Goal: Task Accomplishment & Management: Use online tool/utility

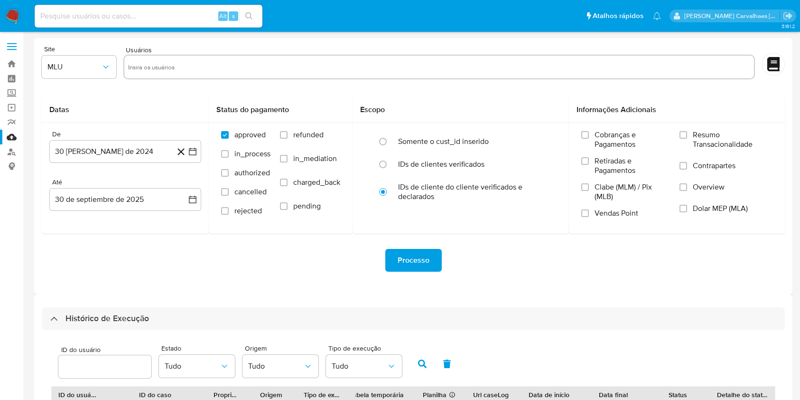
select select "10"
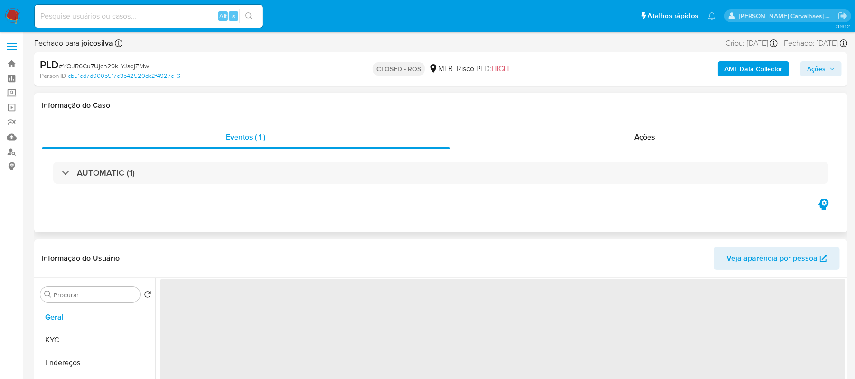
select select "10"
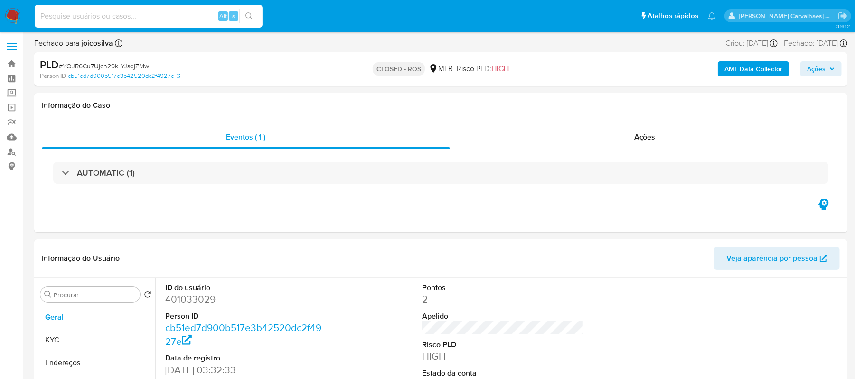
paste input "TtE0AkDD9TpajVcSBwUy57yr"
type input "TtE0AkDD9TpajVcSBwUy57yr"
click at [245, 15] on icon "search-icon" at bounding box center [249, 16] width 8 height 8
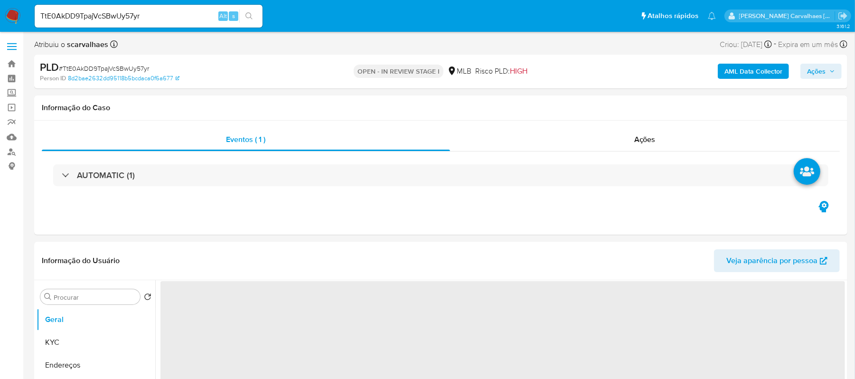
select select "10"
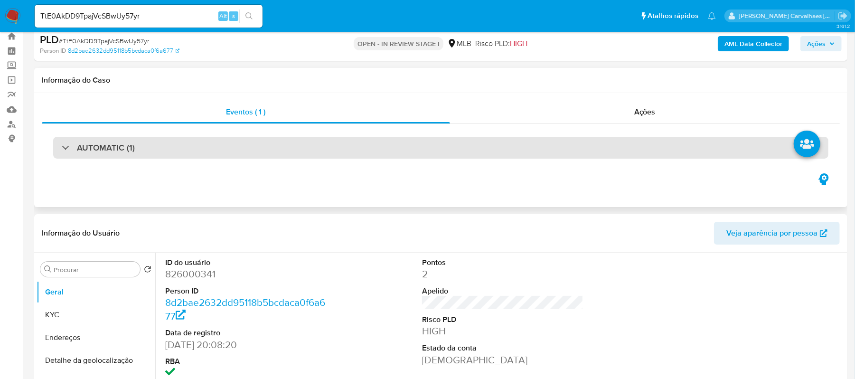
scroll to position [126, 0]
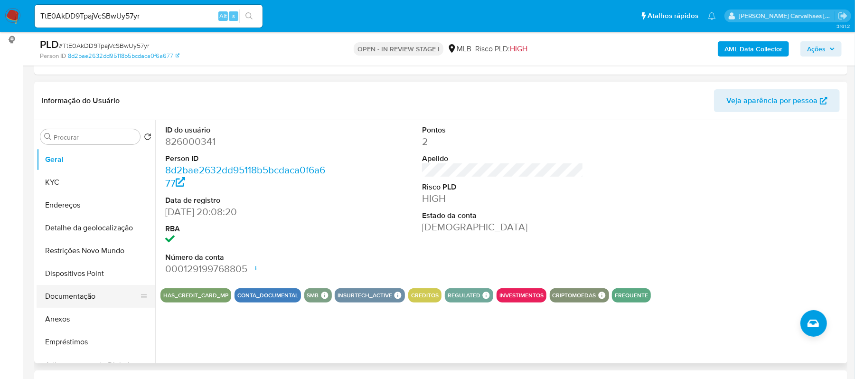
click at [59, 294] on button "Documentação" at bounding box center [92, 296] width 111 height 23
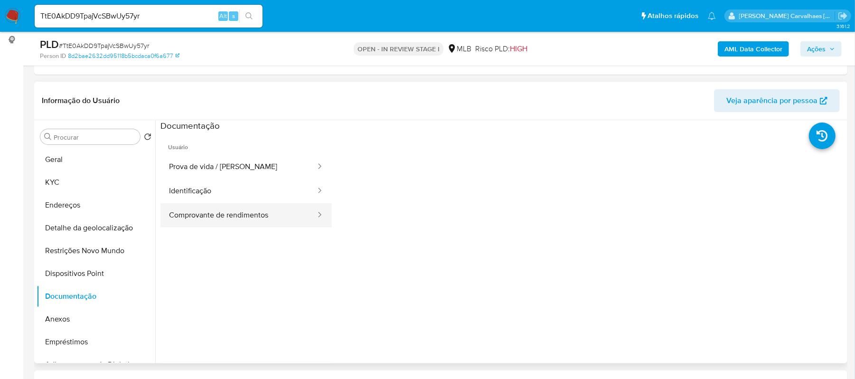
click at [221, 213] on button "Comprovante de rendimentos" at bounding box center [238, 215] width 156 height 24
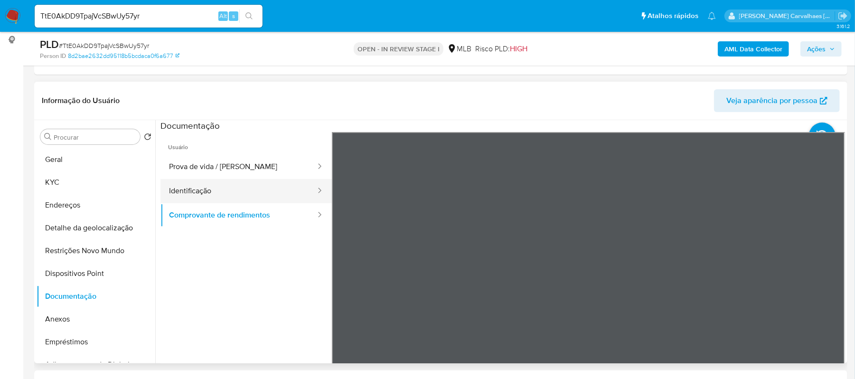
click at [195, 189] on button "Identificação" at bounding box center [238, 191] width 156 height 24
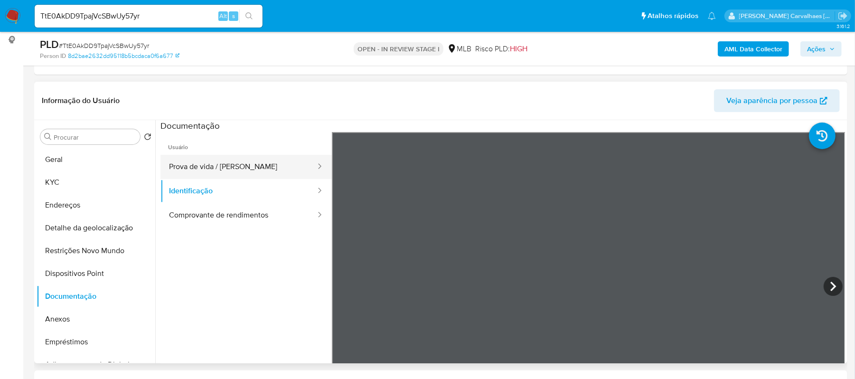
click at [215, 169] on button "Prova de vida / Selfie" at bounding box center [238, 167] width 156 height 24
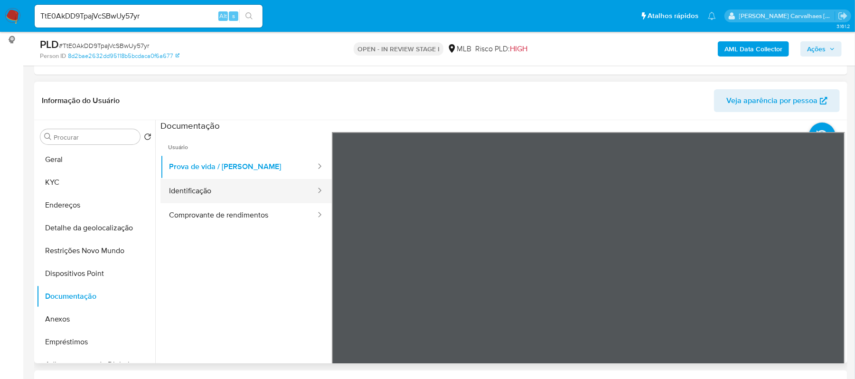
click at [228, 196] on button "Identificação" at bounding box center [238, 191] width 156 height 24
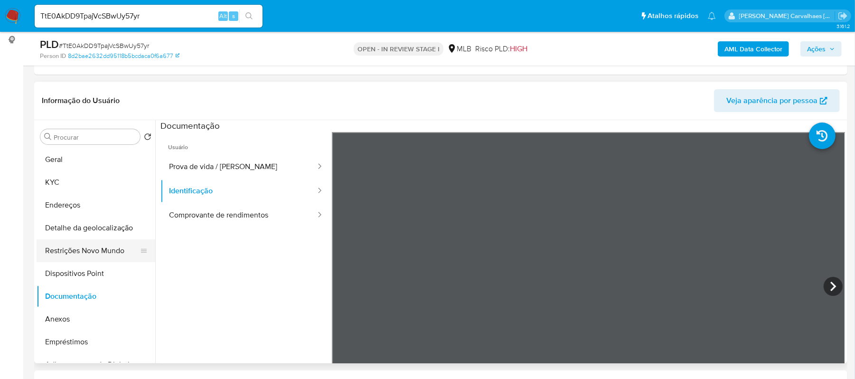
click at [86, 259] on button "Restrições Novo Mundo" at bounding box center [92, 250] width 111 height 23
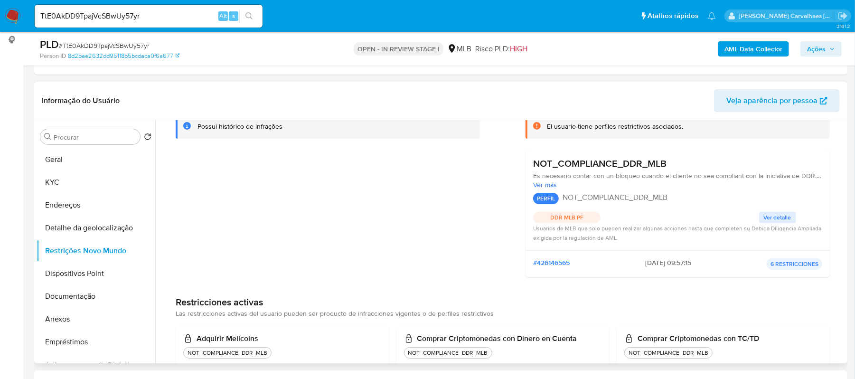
scroll to position [0, 0]
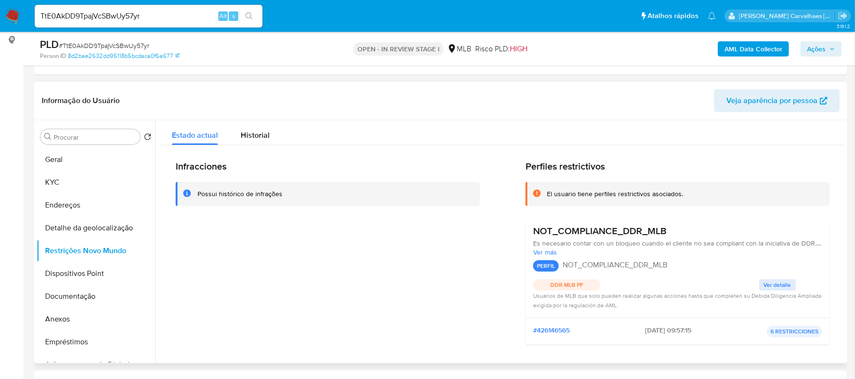
drag, startPoint x: 195, startPoint y: 192, endPoint x: 284, endPoint y: 196, distance: 89.3
click at [284, 196] on div "Possui histórico de infrações" at bounding box center [328, 194] width 304 height 24
click at [88, 292] on button "Documentação" at bounding box center [92, 296] width 111 height 23
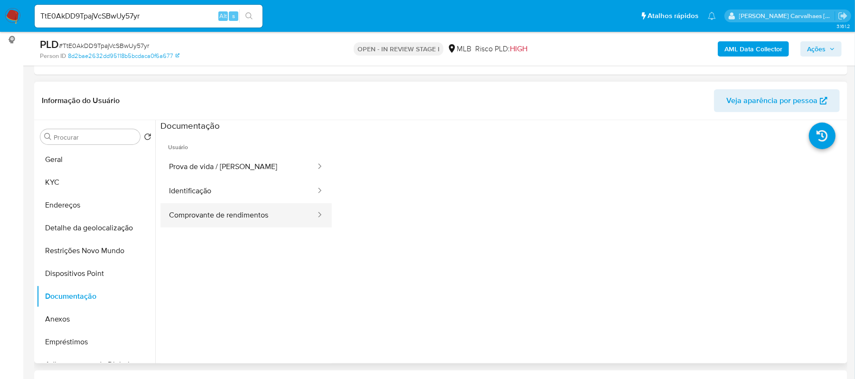
click at [272, 213] on button "Comprovante de rendimentos" at bounding box center [238, 215] width 156 height 24
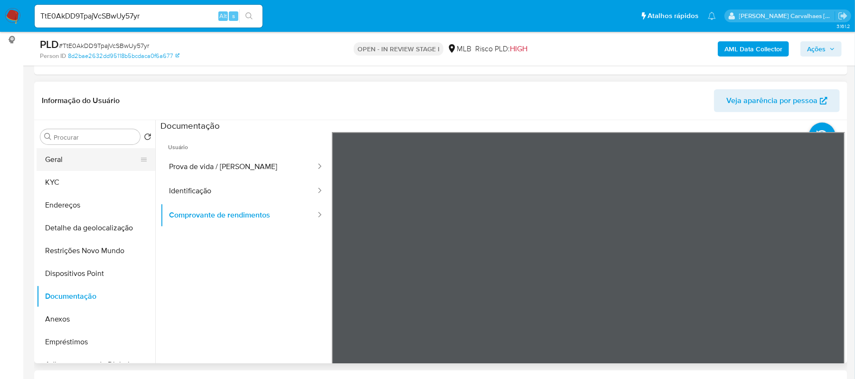
click at [65, 159] on button "Geral" at bounding box center [92, 159] width 111 height 23
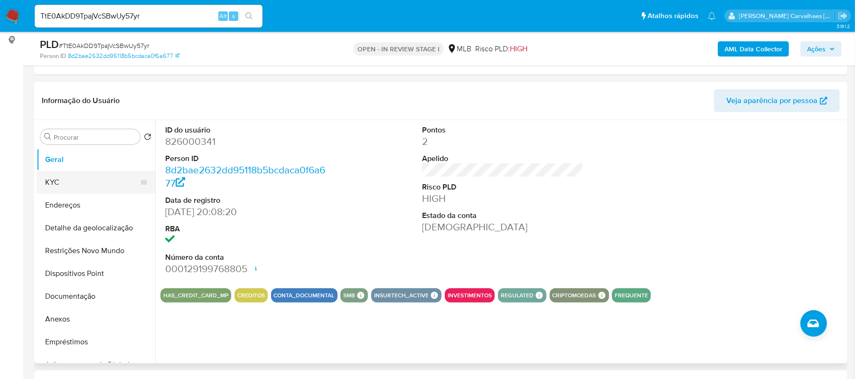
drag, startPoint x: 73, startPoint y: 183, endPoint x: 83, endPoint y: 188, distance: 10.8
click at [73, 183] on button "KYC" at bounding box center [92, 182] width 111 height 23
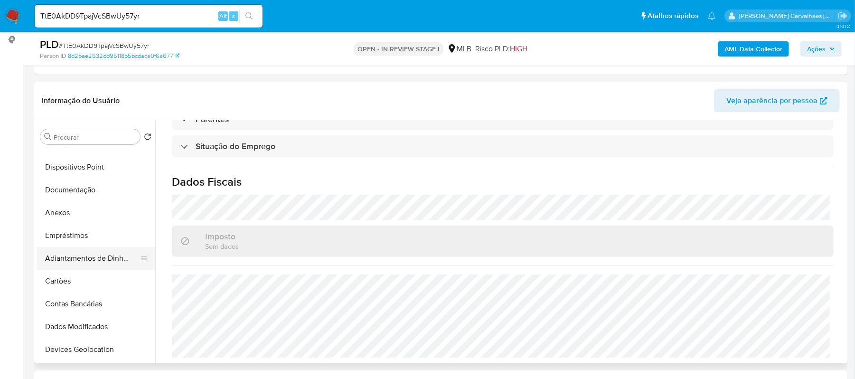
scroll to position [126, 0]
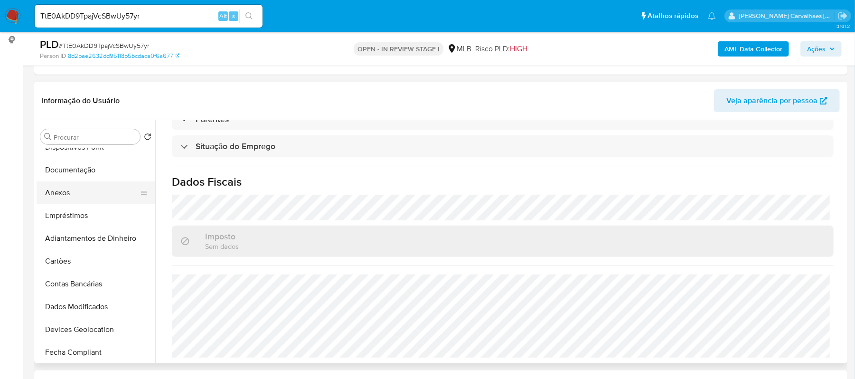
click at [76, 193] on button "Anexos" at bounding box center [92, 192] width 111 height 23
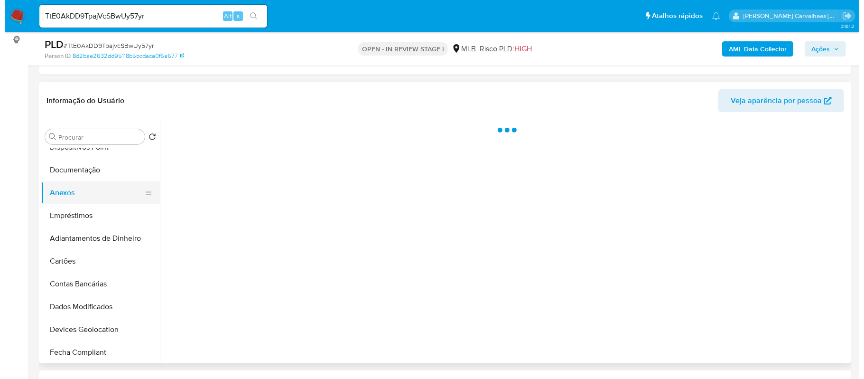
scroll to position [0, 0]
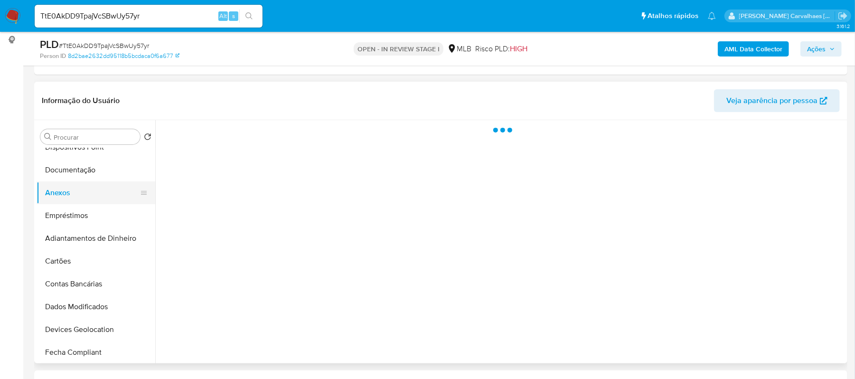
click at [72, 187] on button "Anexos" at bounding box center [92, 192] width 111 height 23
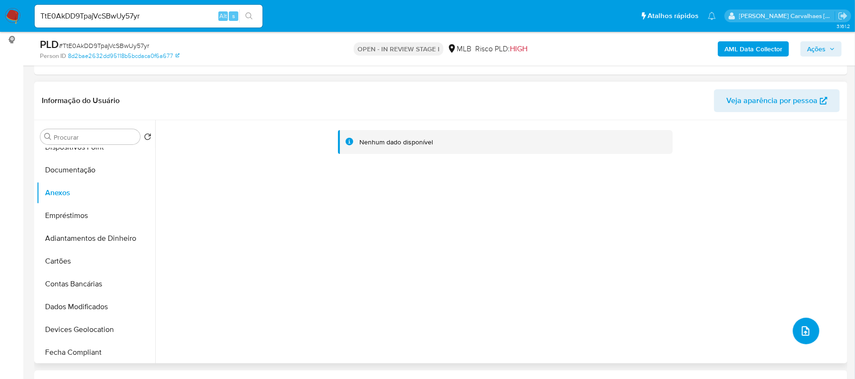
click at [800, 328] on icon "upload-file" at bounding box center [805, 330] width 11 height 11
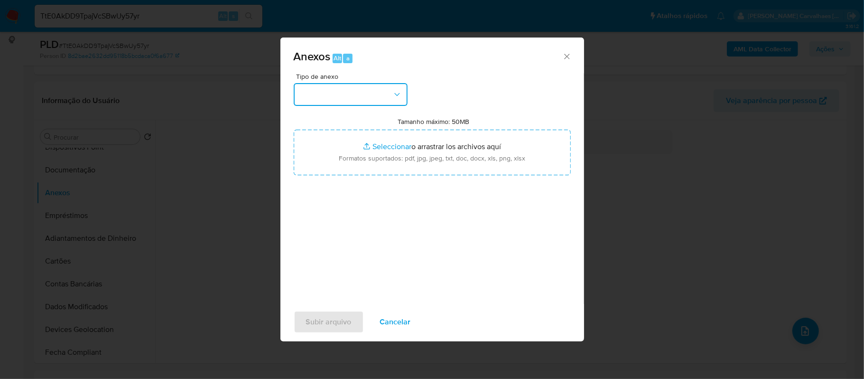
click at [384, 91] on button "button" at bounding box center [351, 94] width 114 height 23
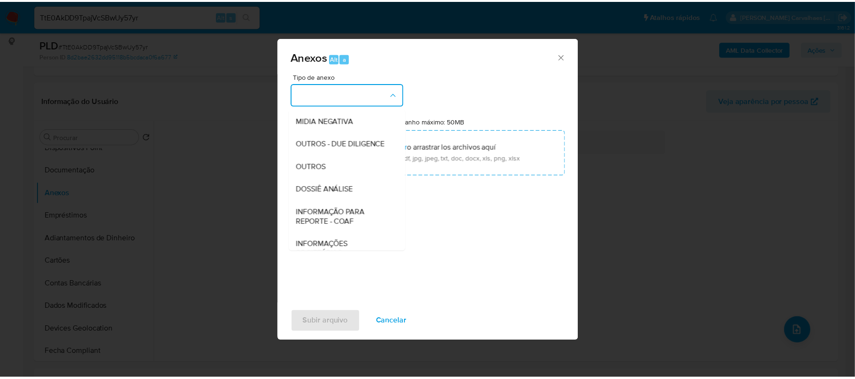
scroll to position [126, 0]
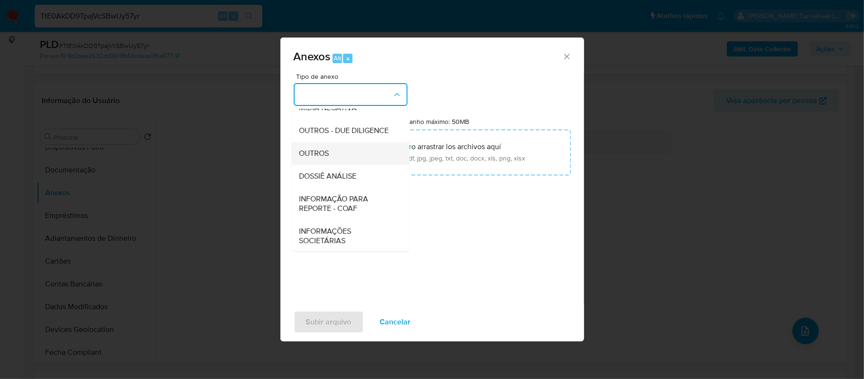
click at [314, 158] on span "OUTROS" at bounding box center [315, 153] width 30 height 9
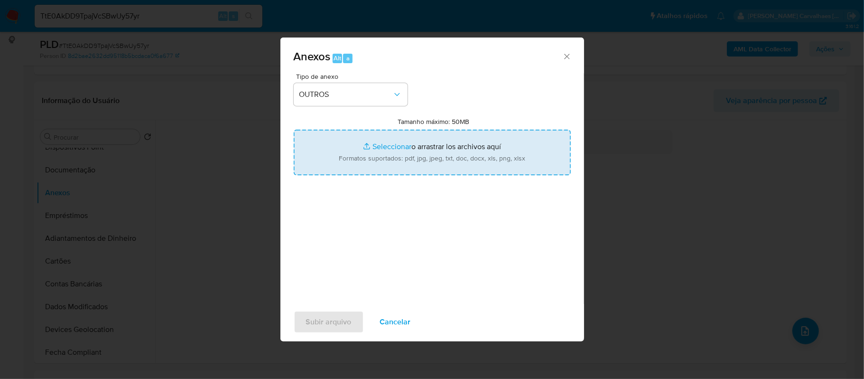
click at [395, 146] on input "Tamanho máximo: 50MB Seleccionar archivos" at bounding box center [432, 153] width 277 height 46
type input "C:\fakepath\Mulan Caren Paloma Carminatti Zych 826000341_2025_09_30_08_16_20 - …"
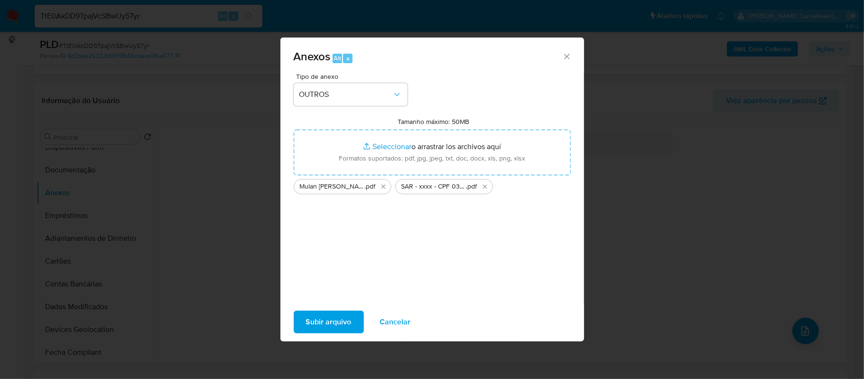
click at [338, 318] on span "Subir arquivo" at bounding box center [329, 321] width 46 height 21
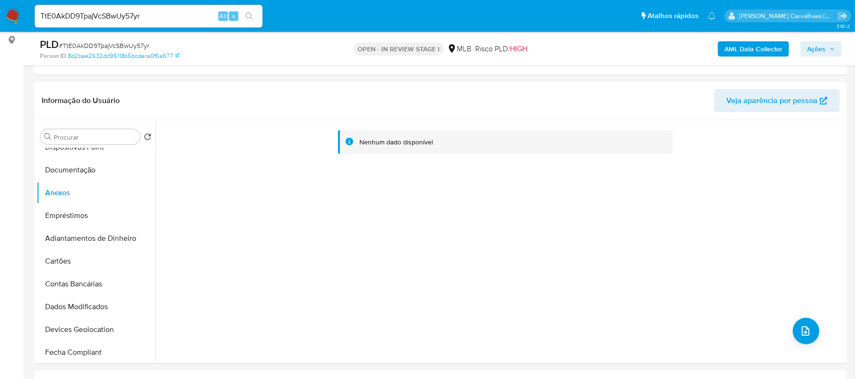
click at [807, 50] on span "Ações" at bounding box center [816, 48] width 19 height 15
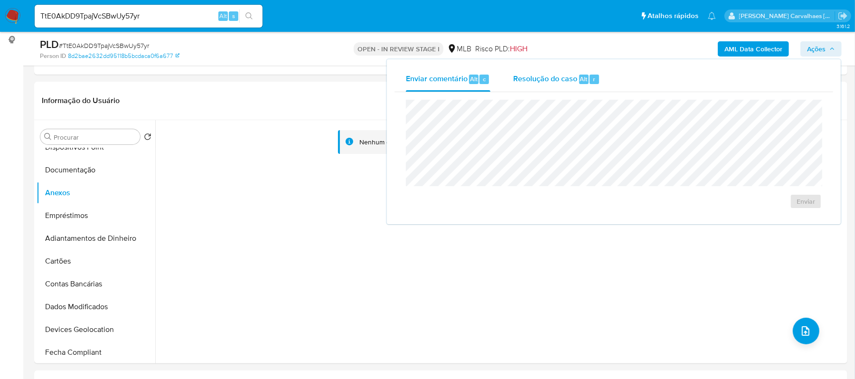
click at [546, 80] on span "Resolução do caso" at bounding box center [545, 78] width 64 height 11
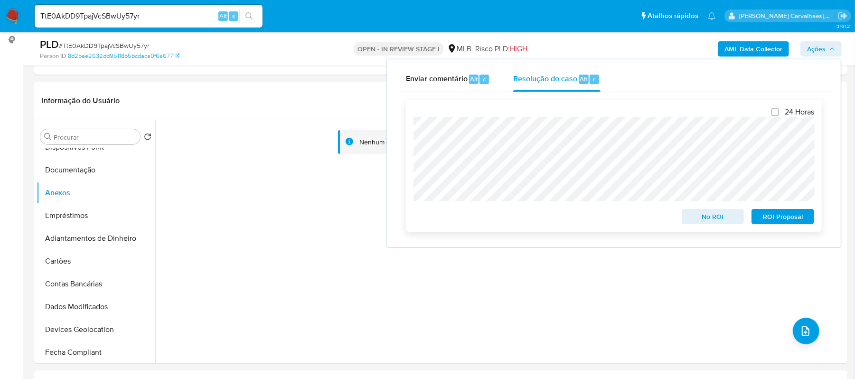
click at [769, 219] on span "ROI Proposal" at bounding box center [782, 216] width 49 height 13
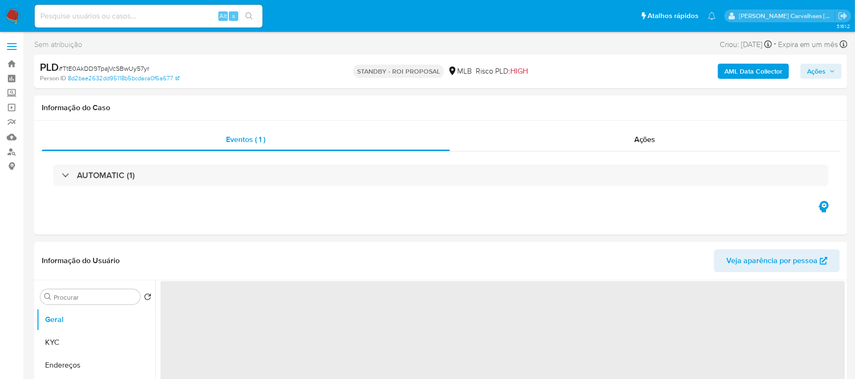
select select "10"
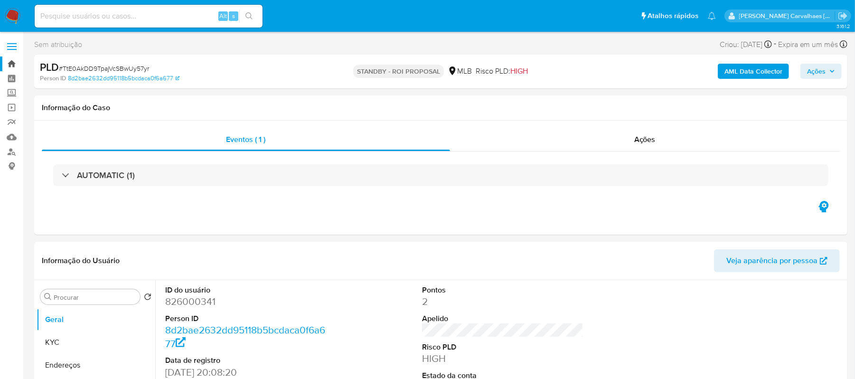
click at [12, 63] on link "Bandeja" at bounding box center [56, 63] width 113 height 15
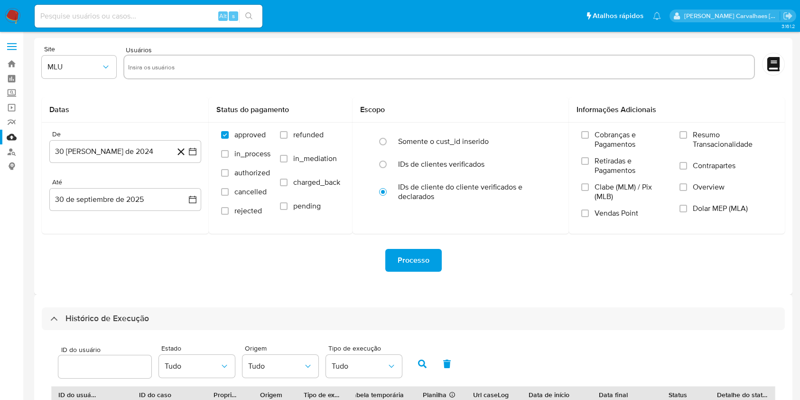
select select "10"
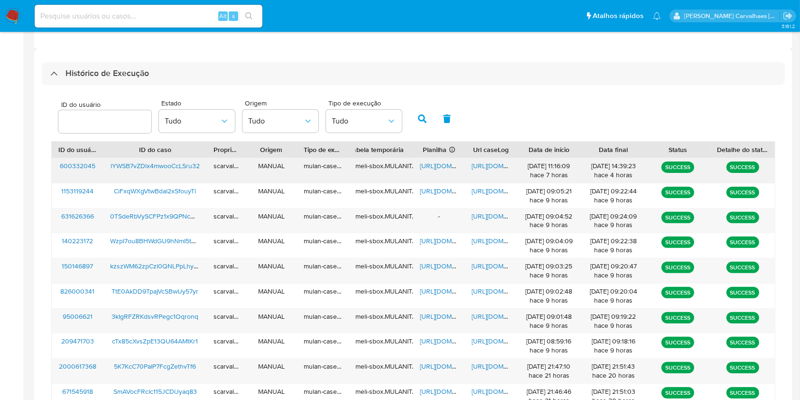
scroll to position [316, 0]
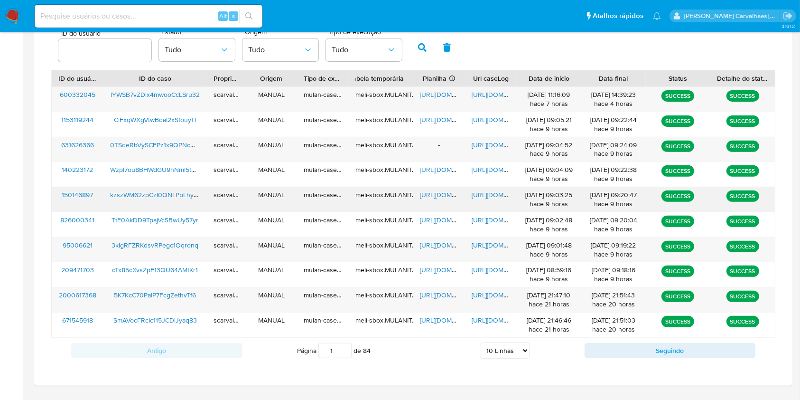
click at [484, 194] on span "[URL][DOMAIN_NAME]" at bounding box center [505, 194] width 66 height 9
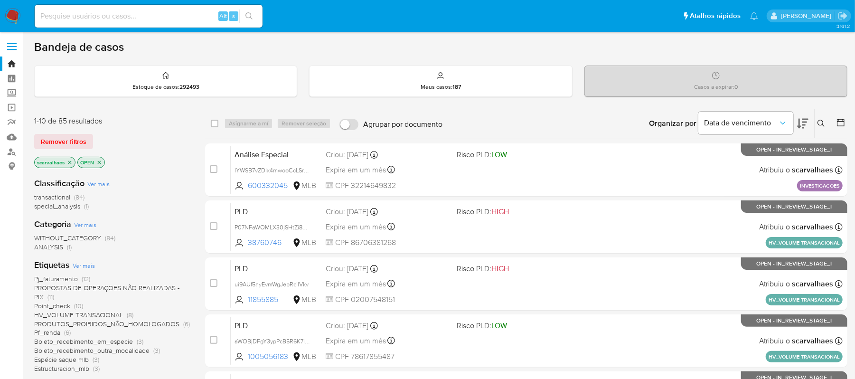
click at [98, 164] on icon "close-filter" at bounding box center [99, 162] width 6 height 6
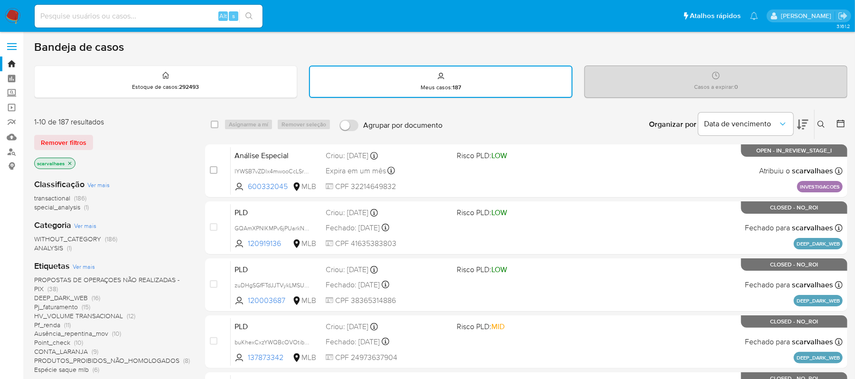
click at [71, 160] on icon "close-filter" at bounding box center [70, 163] width 6 height 6
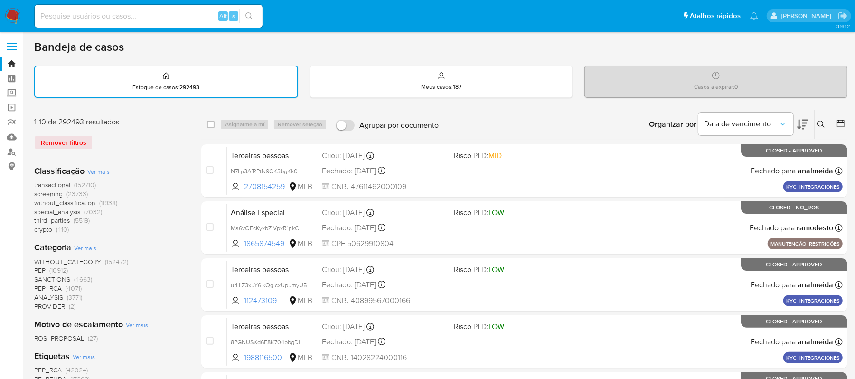
click at [88, 249] on span "Ver mais" at bounding box center [85, 248] width 22 height 9
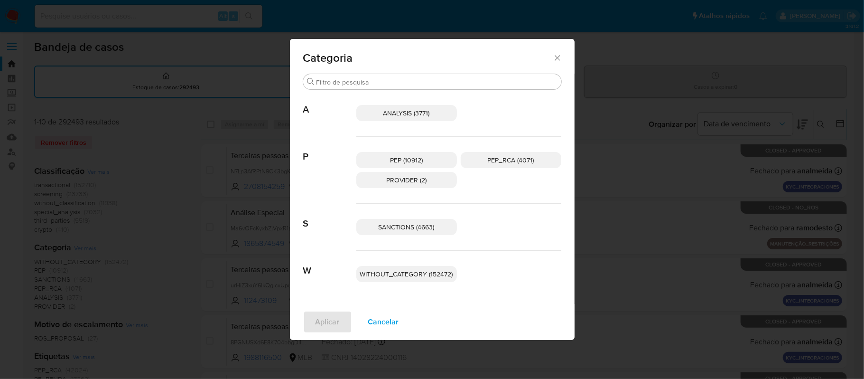
click at [555, 56] on icon "Fechar" at bounding box center [557, 57] width 9 height 9
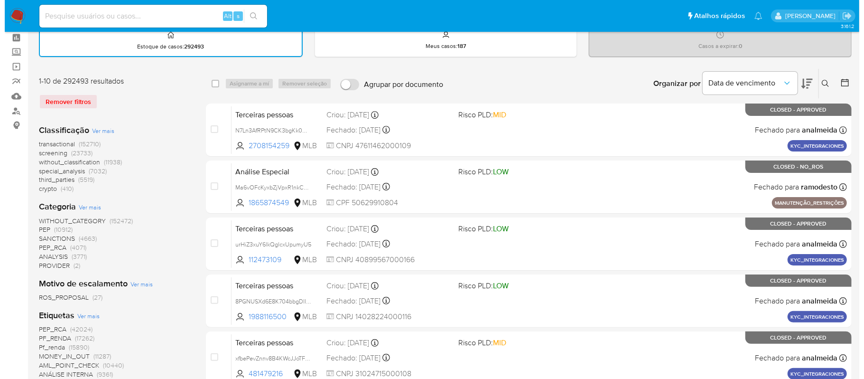
scroll to position [63, 0]
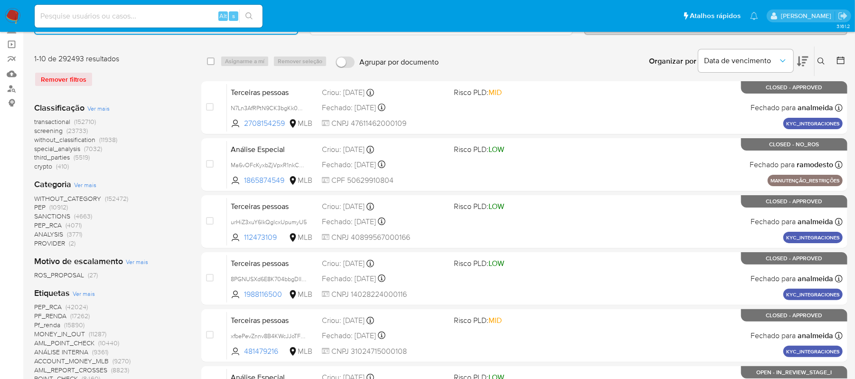
click at [76, 292] on span "Ver mais" at bounding box center [84, 293] width 22 height 9
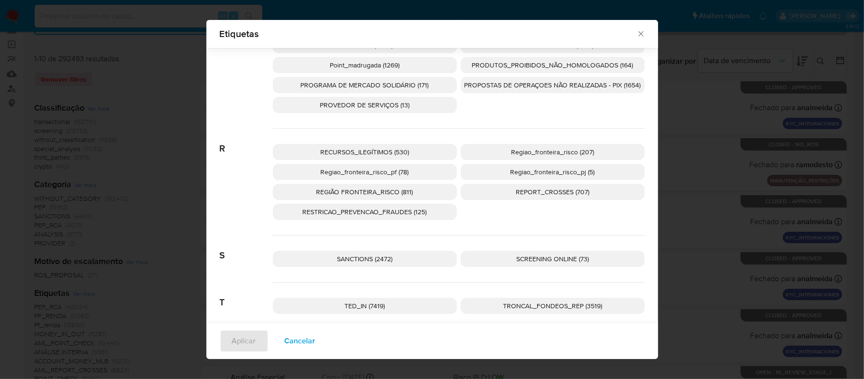
scroll to position [2208, 0]
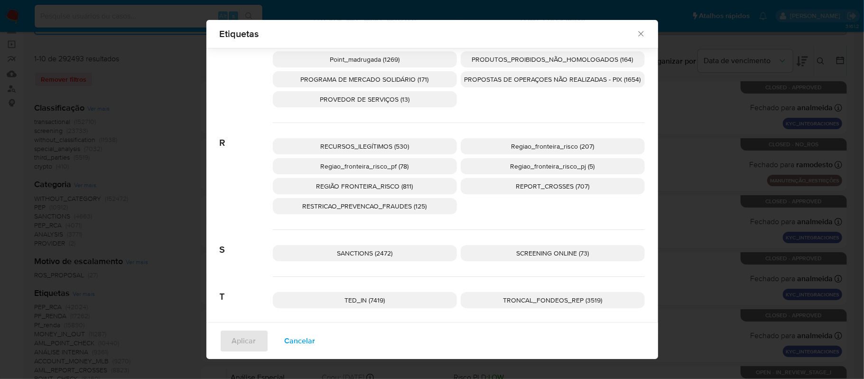
click at [392, 206] on span "RESTRICAO_PREVENCAO_FRAUDES (125)" at bounding box center [365, 205] width 124 height 9
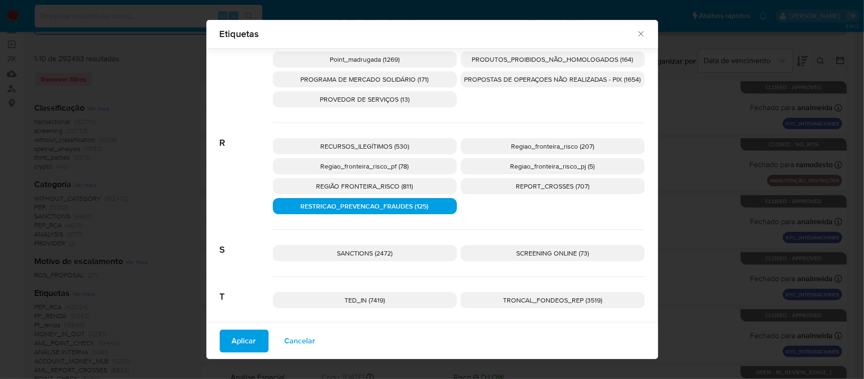
click at [233, 330] on span "Aplicar" at bounding box center [244, 340] width 24 height 21
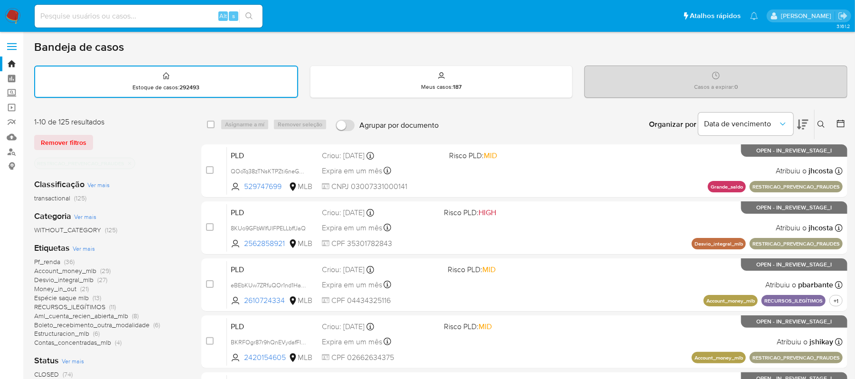
scroll to position [63, 0]
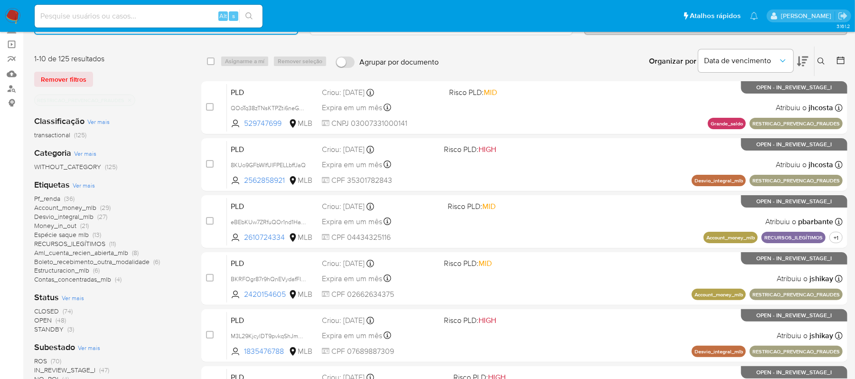
click at [54, 310] on span "CLOSED" at bounding box center [46, 310] width 25 height 9
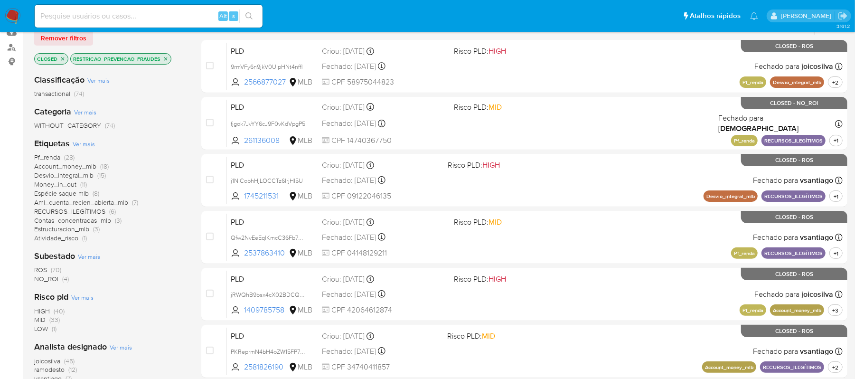
scroll to position [126, 0]
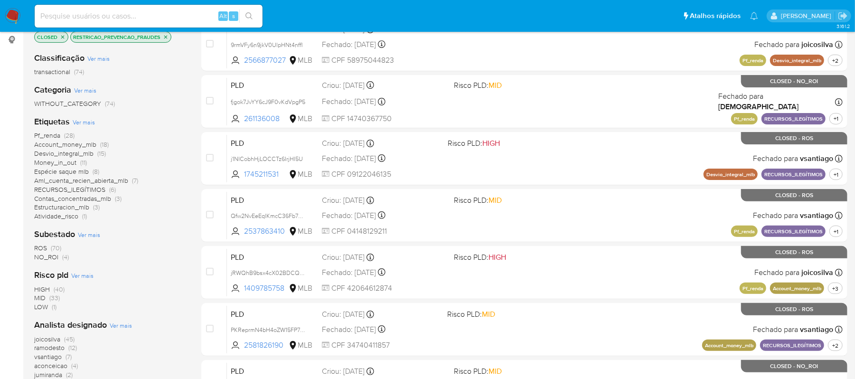
click at [42, 245] on span "ROS" at bounding box center [40, 247] width 13 height 9
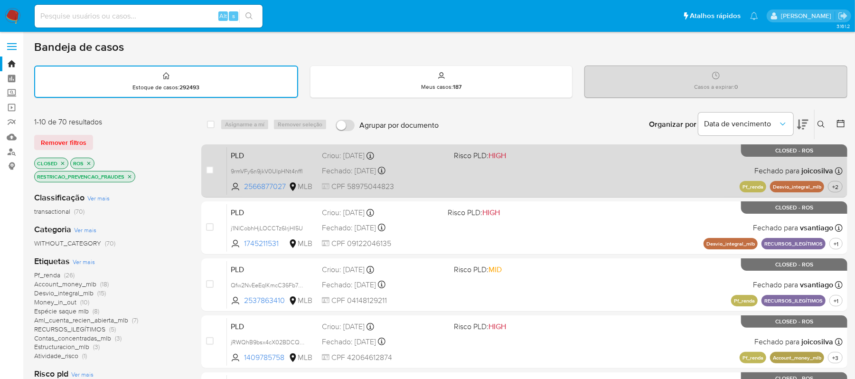
click at [547, 172] on div "PLD 9rmVFy6n9jkV0UlpHNt4nffl 2566877027 MLB Risco PLD: HIGH Criou: 12/09/2025 C…" at bounding box center [535, 171] width 616 height 48
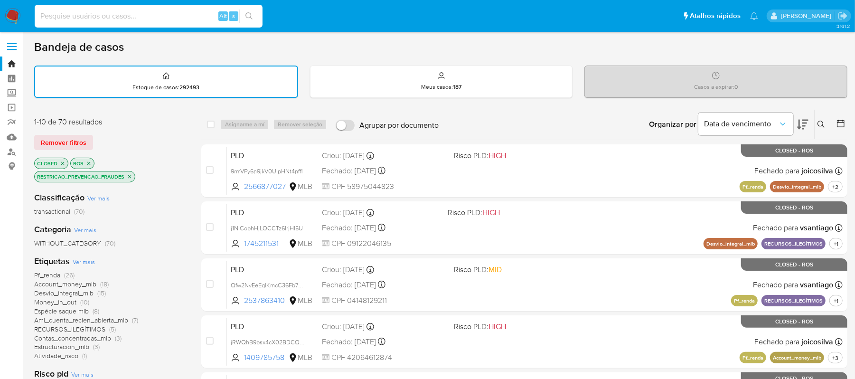
paste input "kzszWM62zpCzl0QNLPpLhy8E"
type input "kzszWM62zpCzl0QNLPpLhy8E"
click at [255, 12] on button "search-icon" at bounding box center [248, 15] width 19 height 13
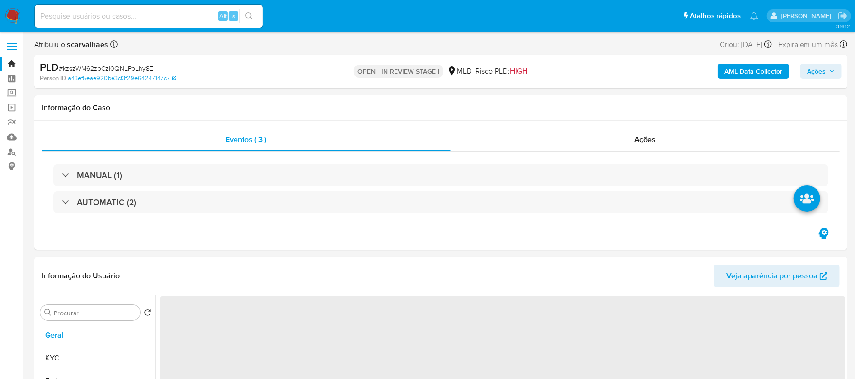
select select "10"
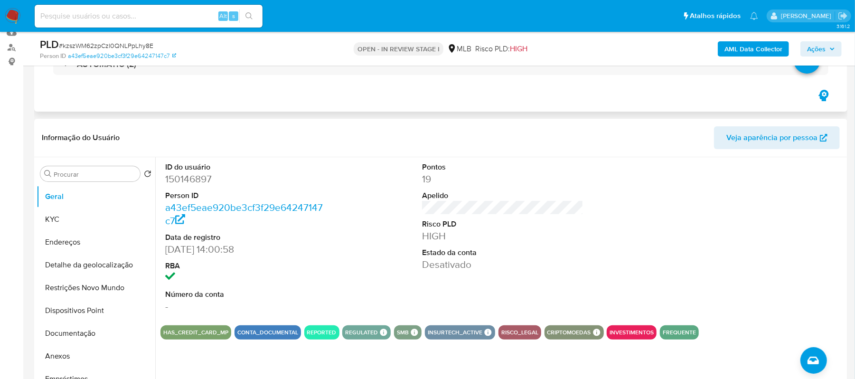
scroll to position [126, 0]
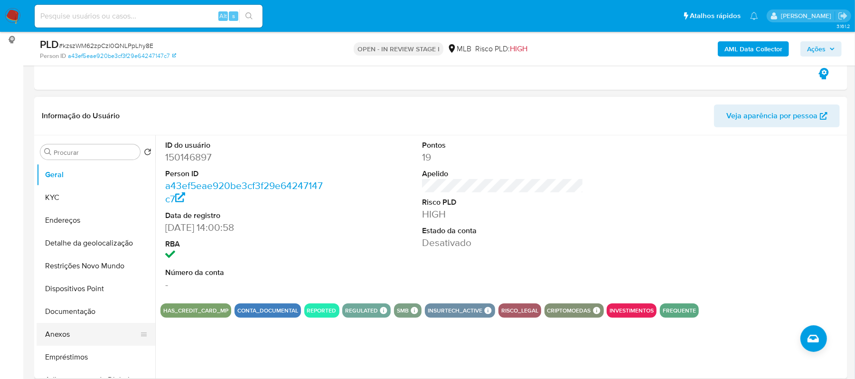
click at [72, 325] on button "Anexos" at bounding box center [92, 334] width 111 height 23
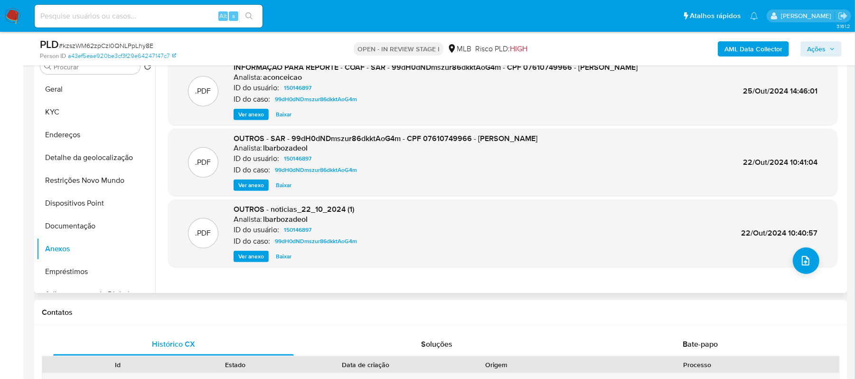
scroll to position [190, 0]
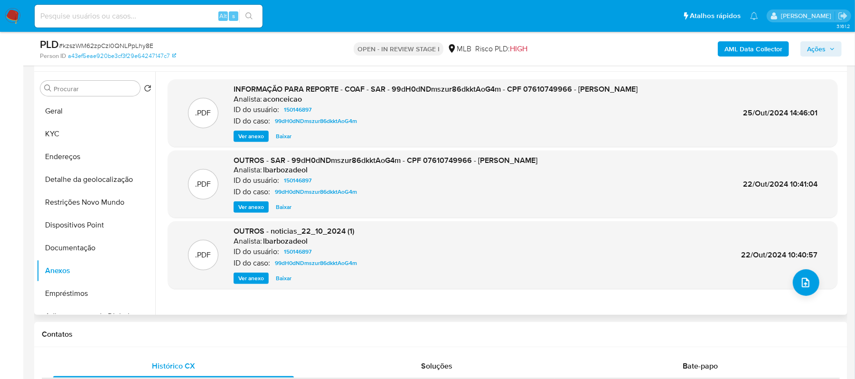
click at [246, 134] on span "Ver anexo" at bounding box center [251, 135] width 26 height 9
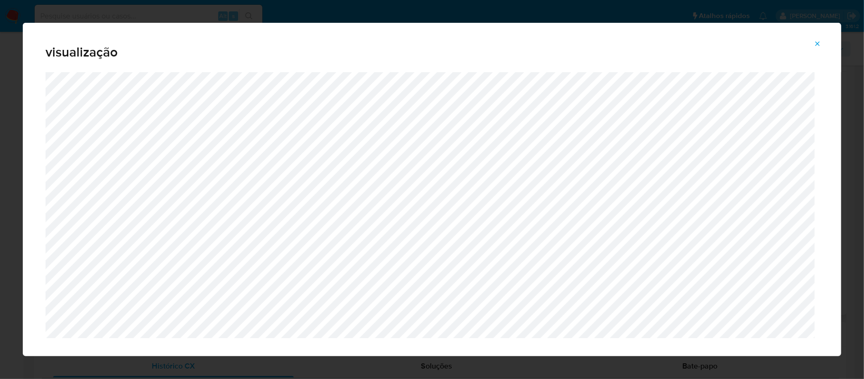
click at [817, 46] on icon "Attachment preview" at bounding box center [818, 44] width 8 height 8
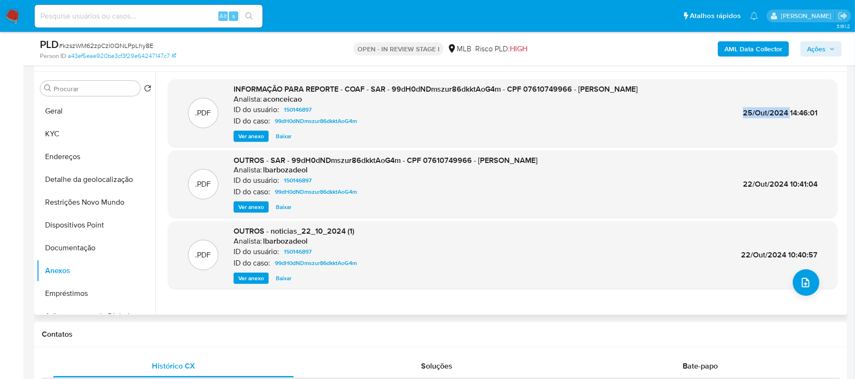
drag, startPoint x: 741, startPoint y: 116, endPoint x: 785, endPoint y: 116, distance: 44.1
click at [785, 116] on span "25/Out/2024 14:46:01" at bounding box center [780, 112] width 75 height 11
copy span "25/Out/2024"
drag, startPoint x: 86, startPoint y: 112, endPoint x: 31, endPoint y: 149, distance: 66.1
click at [86, 112] on button "Geral" at bounding box center [96, 111] width 119 height 23
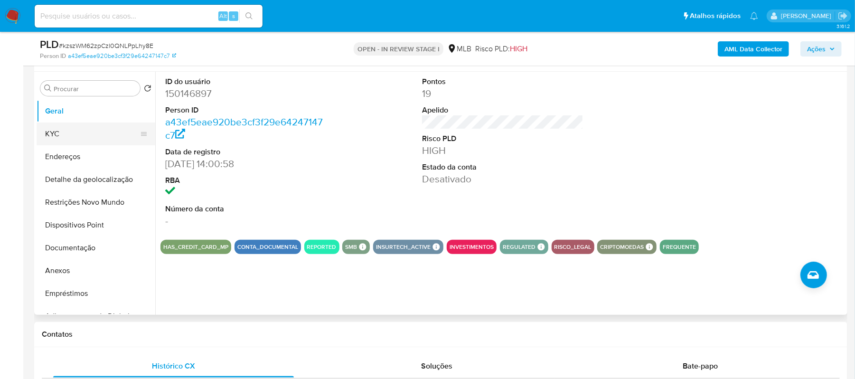
click at [66, 130] on button "KYC" at bounding box center [92, 133] width 111 height 23
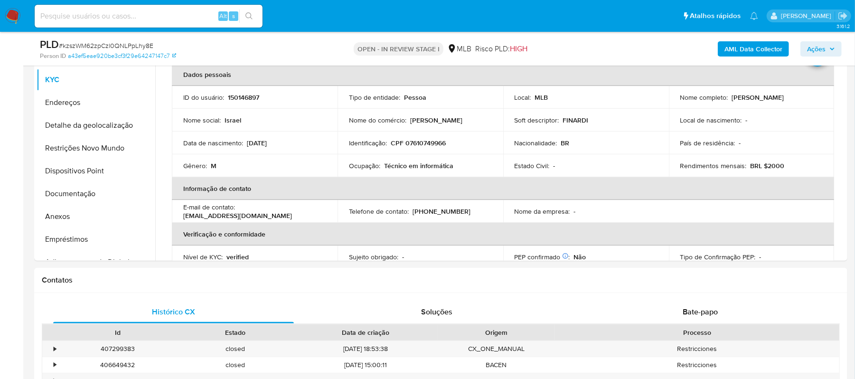
scroll to position [253, 0]
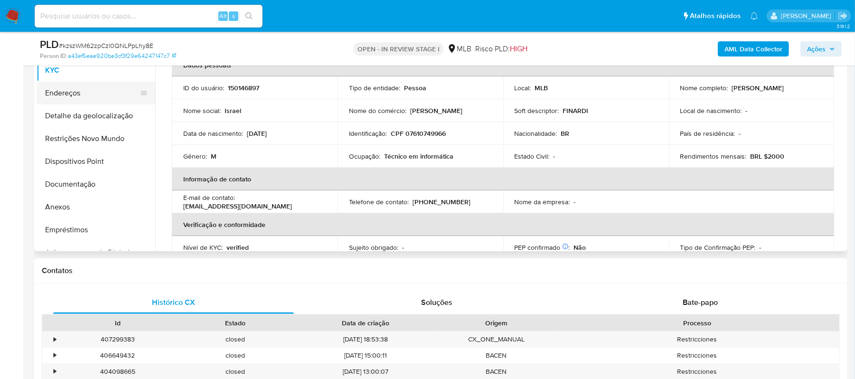
click at [87, 94] on button "Endereços" at bounding box center [92, 93] width 111 height 23
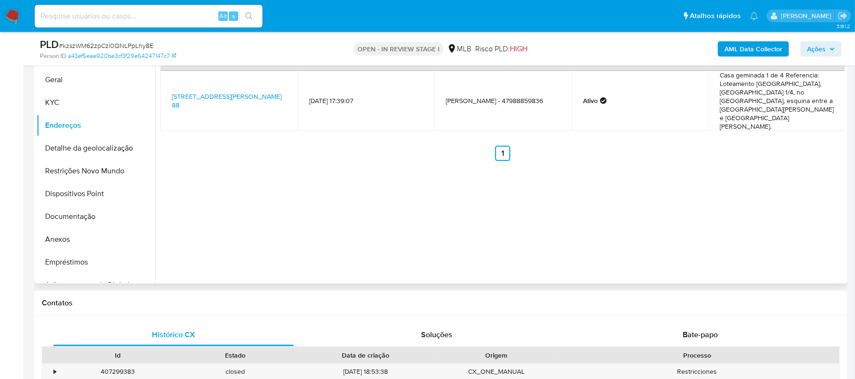
scroll to position [190, 0]
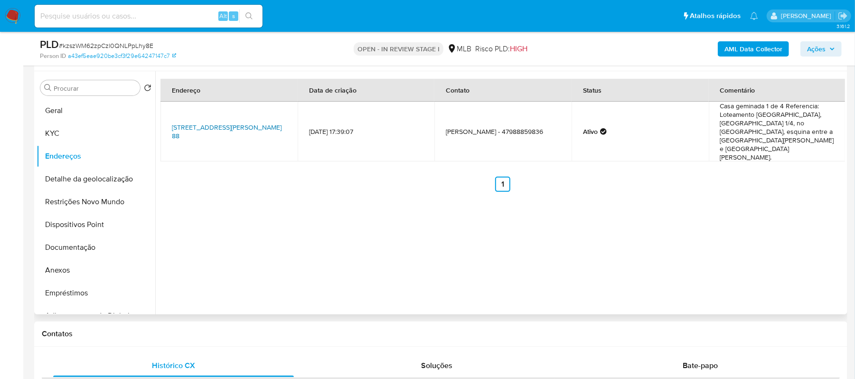
click at [195, 122] on link "Rua Francisco Beltramini 88, Rio Do Sul, Santa Catarina, 89163451, Brasil 88" at bounding box center [227, 131] width 110 height 18
click at [100, 178] on button "Detalhe da geolocalização" at bounding box center [92, 179] width 111 height 23
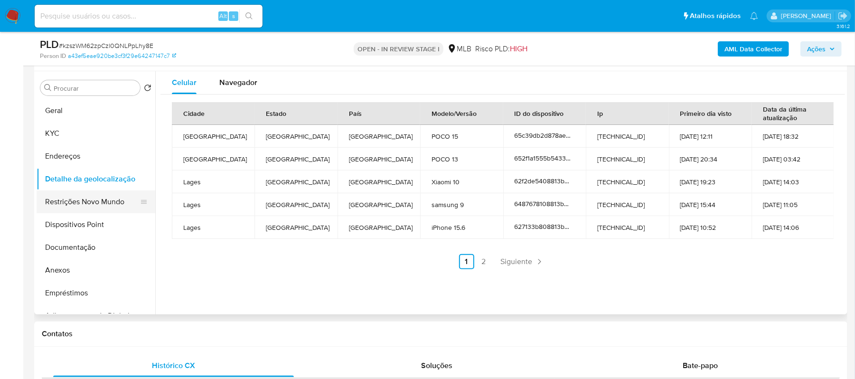
click at [91, 207] on button "Restrições Novo Mundo" at bounding box center [92, 201] width 111 height 23
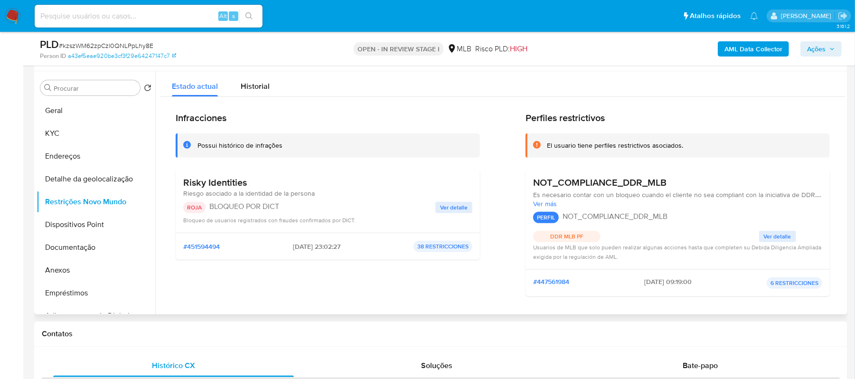
click at [447, 210] on span "Ver detalle" at bounding box center [454, 207] width 28 height 9
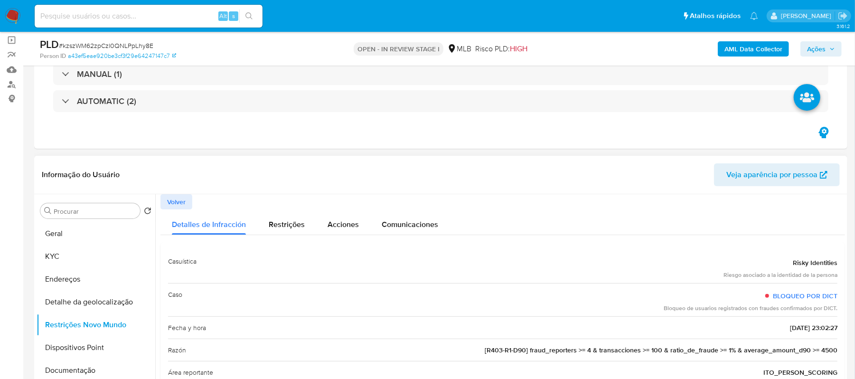
scroll to position [64, 0]
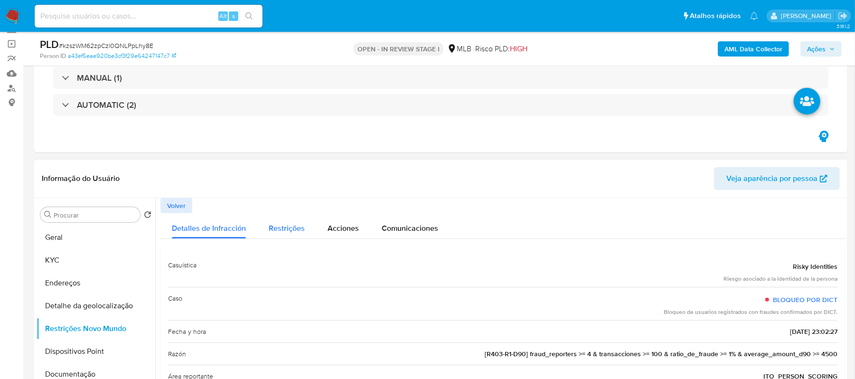
click at [288, 230] on span "Restrições" at bounding box center [287, 228] width 36 height 11
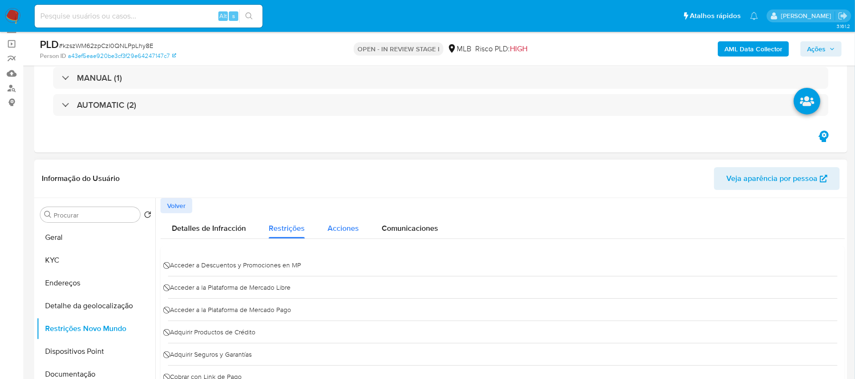
click at [337, 228] on span "Acciones" at bounding box center [343, 228] width 31 height 11
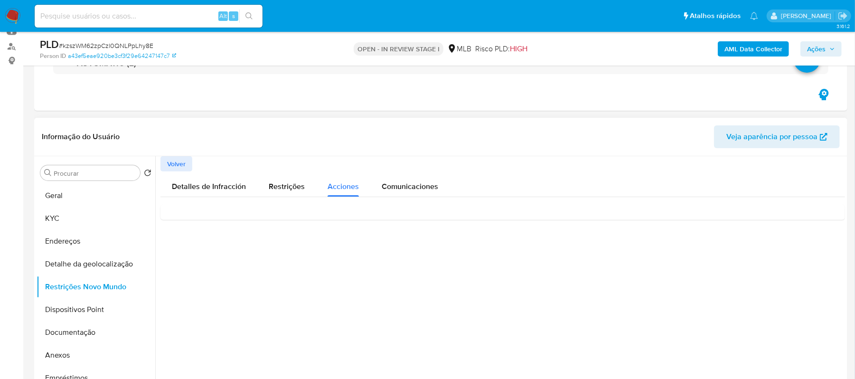
scroll to position [127, 0]
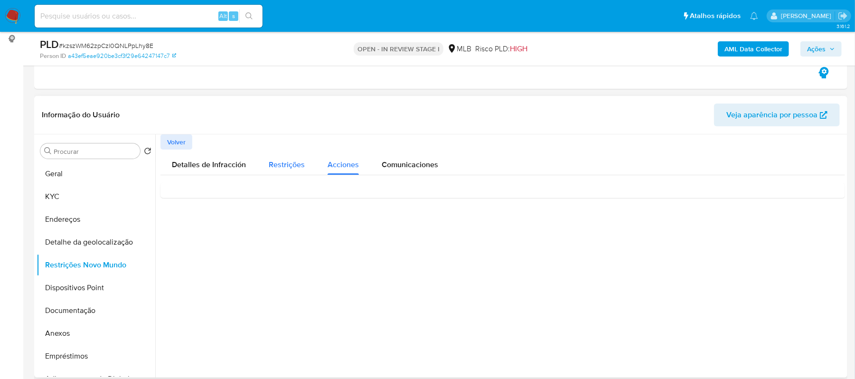
click at [295, 166] on span "Restrições" at bounding box center [287, 164] width 36 height 11
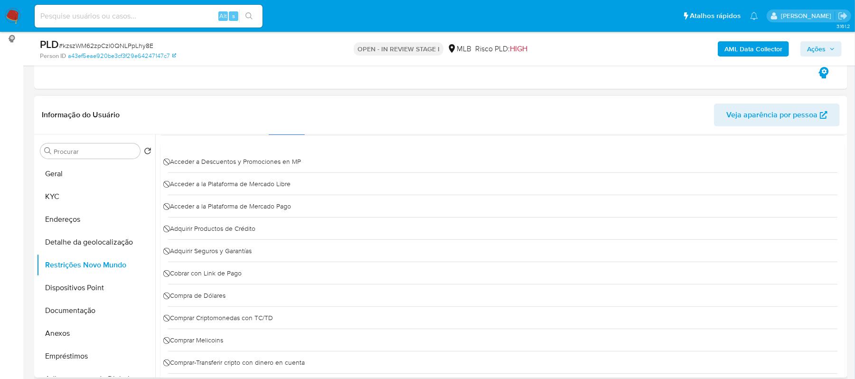
scroll to position [0, 0]
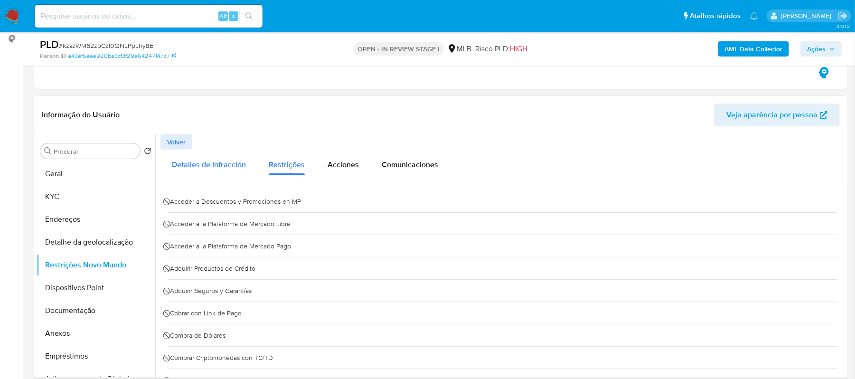
click at [219, 168] on span "Detalles de Infracción" at bounding box center [209, 164] width 74 height 11
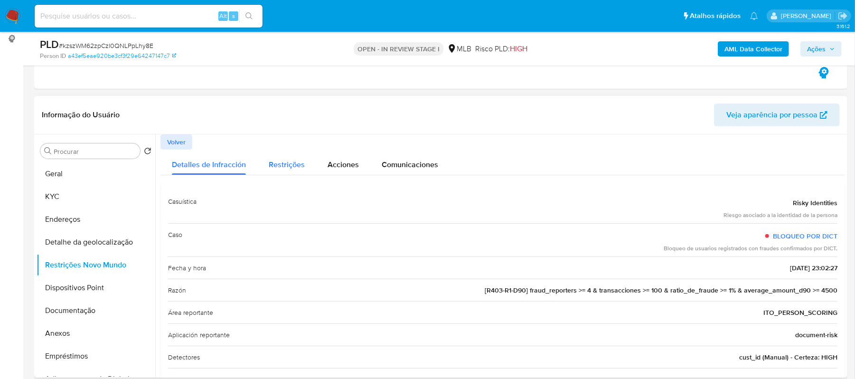
click at [285, 163] on span "Restrições" at bounding box center [287, 164] width 36 height 11
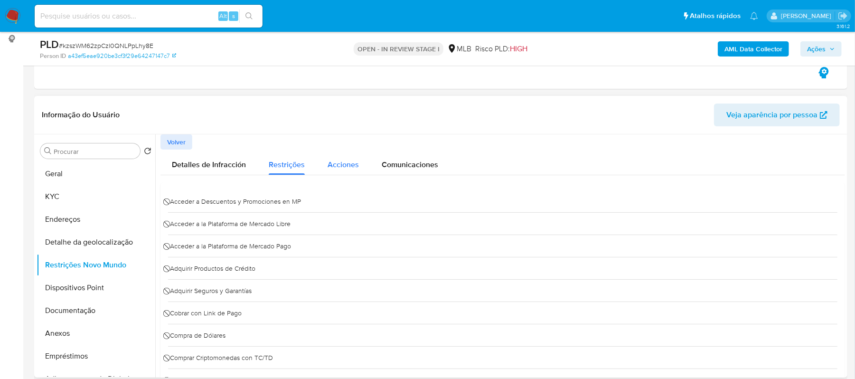
click at [338, 166] on span "Acciones" at bounding box center [343, 164] width 31 height 11
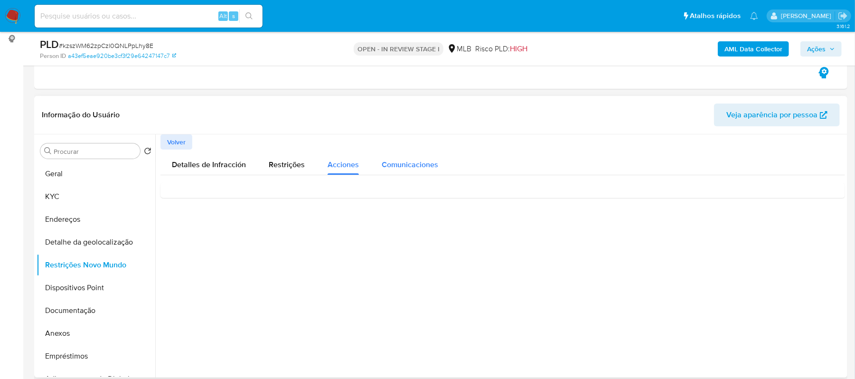
click at [410, 166] on span "Comunicaciones" at bounding box center [410, 164] width 56 height 11
click at [181, 164] on span "Detalles de Infracción" at bounding box center [209, 164] width 74 height 11
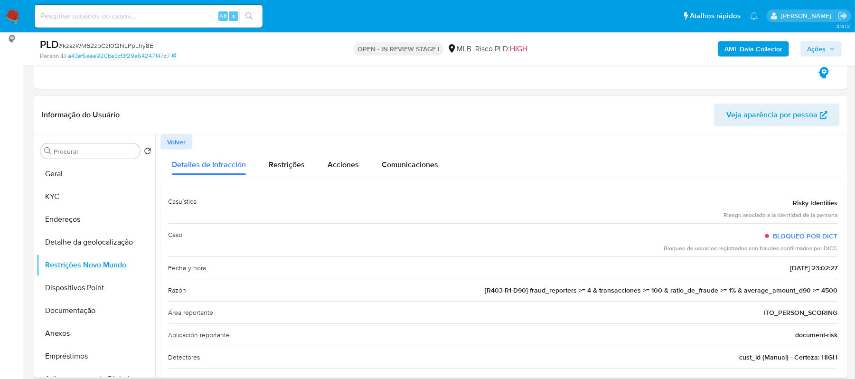
drag, startPoint x: 716, startPoint y: 217, endPoint x: 758, endPoint y: 216, distance: 41.8
click at [758, 216] on div "Casuística Risky Identities Riesgo asociado a la identidad de la persona" at bounding box center [502, 206] width 669 height 33
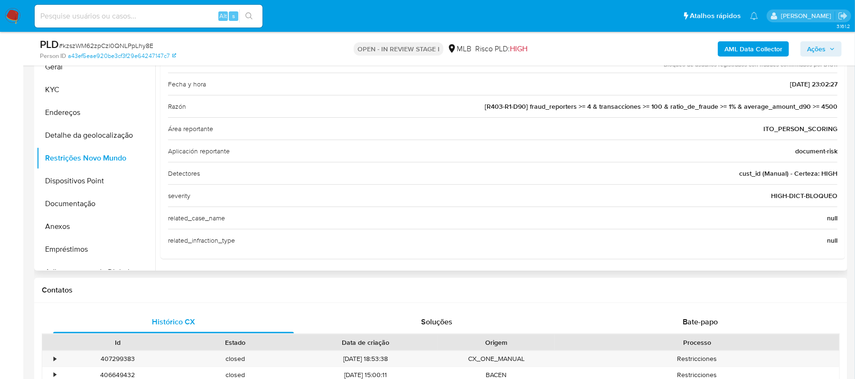
scroll to position [253, 0]
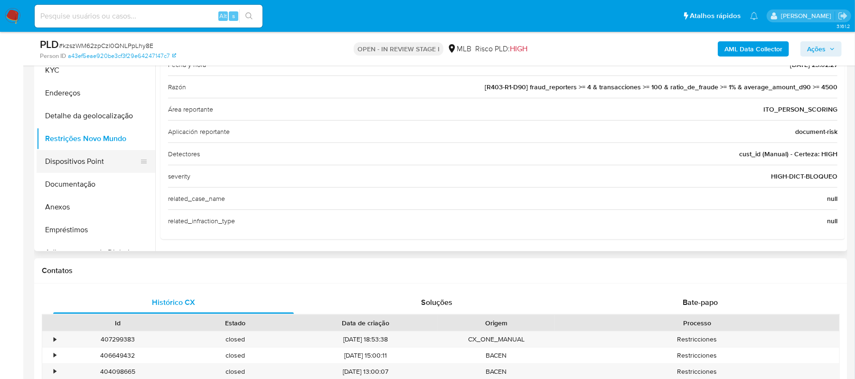
click at [101, 164] on button "Dispositivos Point" at bounding box center [92, 161] width 111 height 23
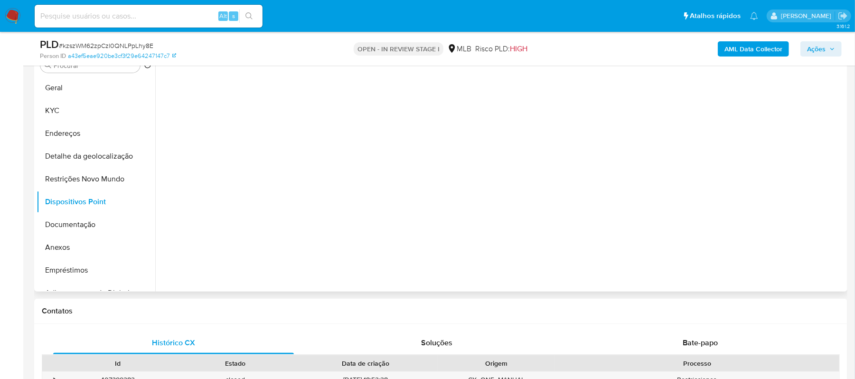
scroll to position [190, 0]
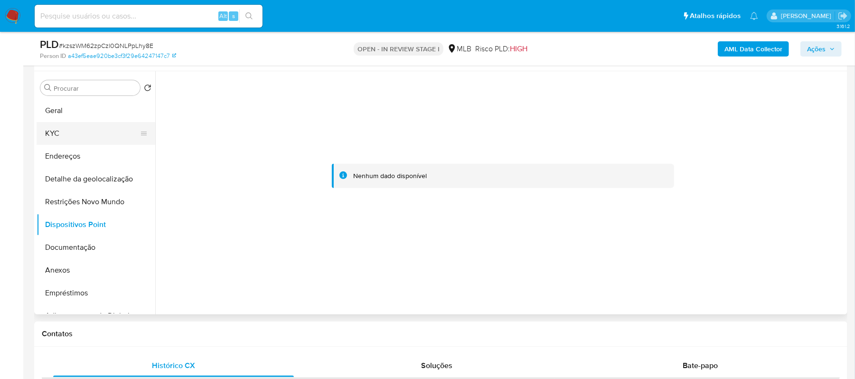
click at [77, 137] on button "KYC" at bounding box center [92, 133] width 111 height 23
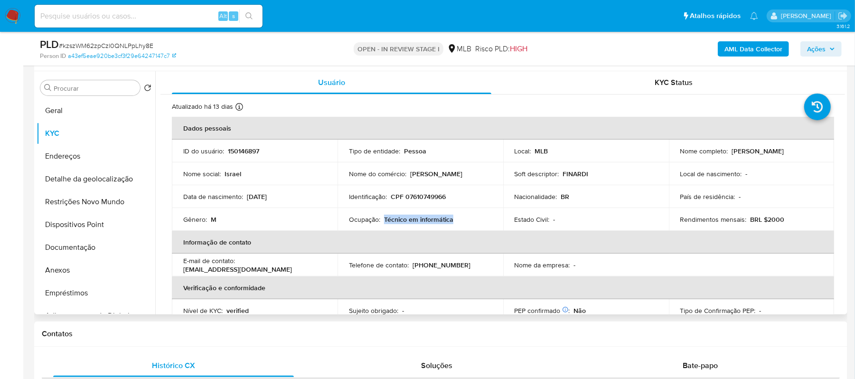
drag, startPoint x: 383, startPoint y: 219, endPoint x: 451, endPoint y: 217, distance: 68.4
click at [451, 217] on p "Técnico em informática" at bounding box center [418, 219] width 69 height 9
copy p "Técnico em informática"
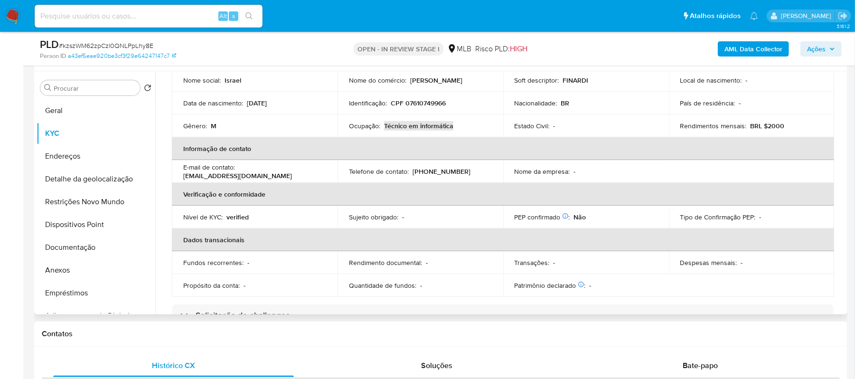
scroll to position [126, 0]
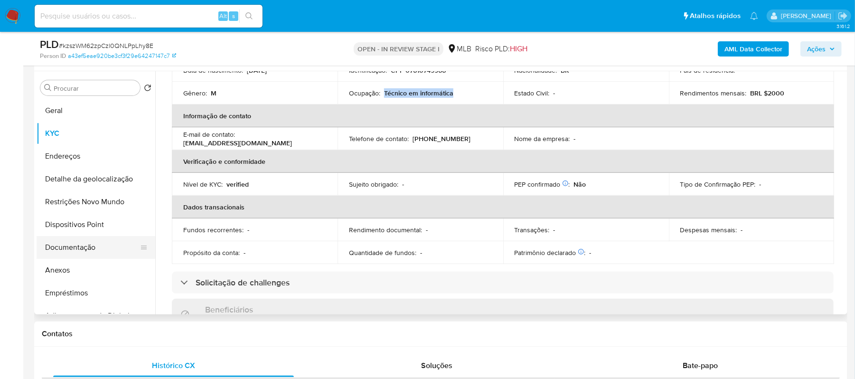
drag, startPoint x: 90, startPoint y: 244, endPoint x: 95, endPoint y: 246, distance: 5.6
click at [90, 244] on button "Documentação" at bounding box center [92, 247] width 111 height 23
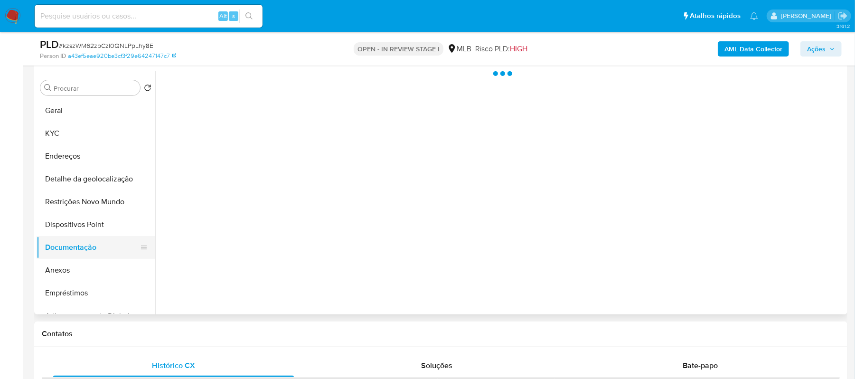
scroll to position [0, 0]
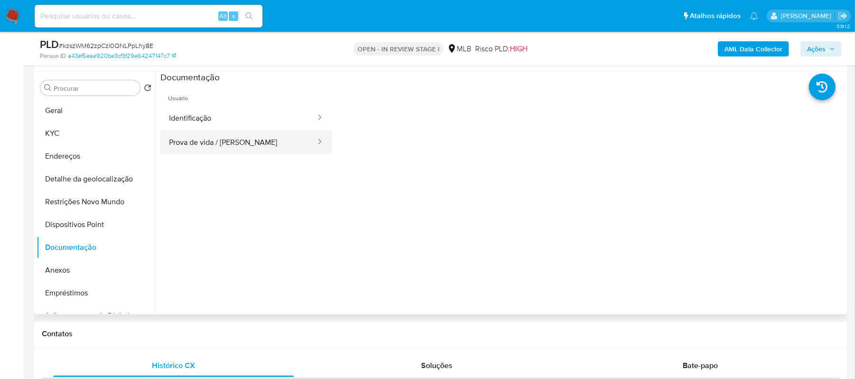
click at [204, 147] on button "Prova de vida / Selfie" at bounding box center [238, 142] width 156 height 24
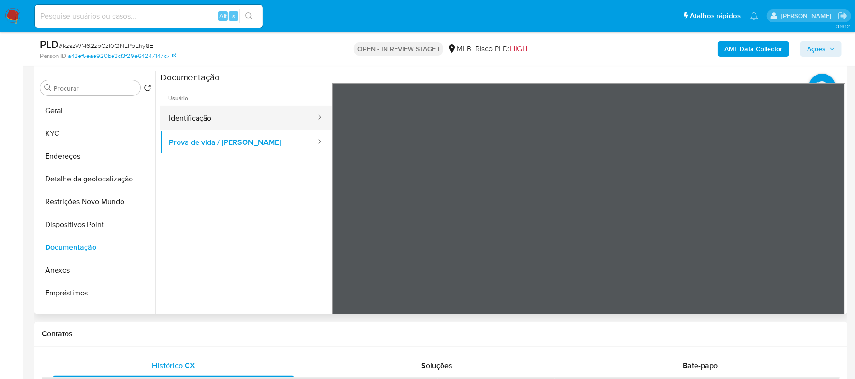
click at [207, 120] on button "Identificação" at bounding box center [238, 118] width 156 height 24
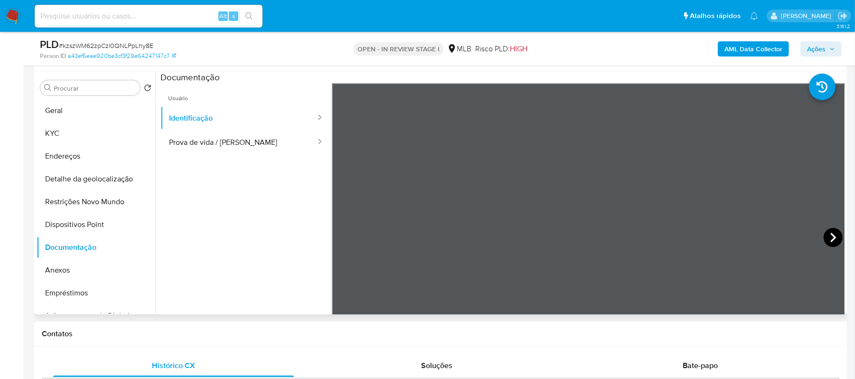
click at [830, 233] on icon at bounding box center [833, 237] width 6 height 9
click at [66, 131] on button "KYC" at bounding box center [92, 133] width 111 height 23
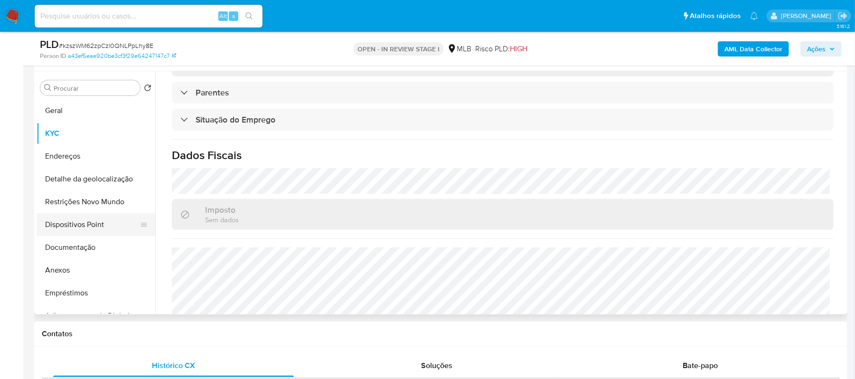
scroll to position [63, 0]
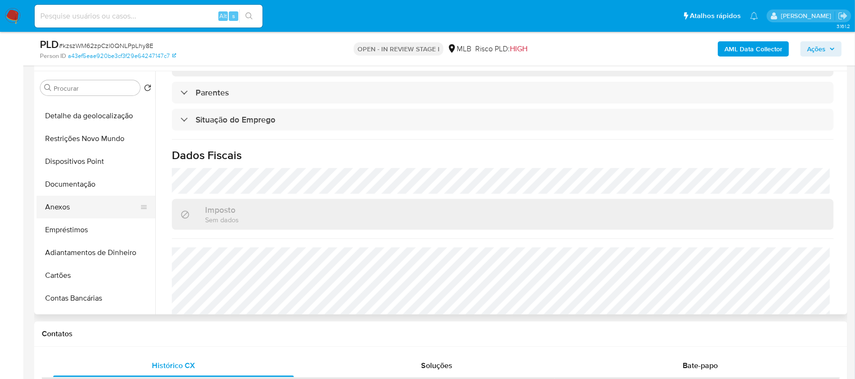
click at [75, 209] on button "Anexos" at bounding box center [92, 207] width 111 height 23
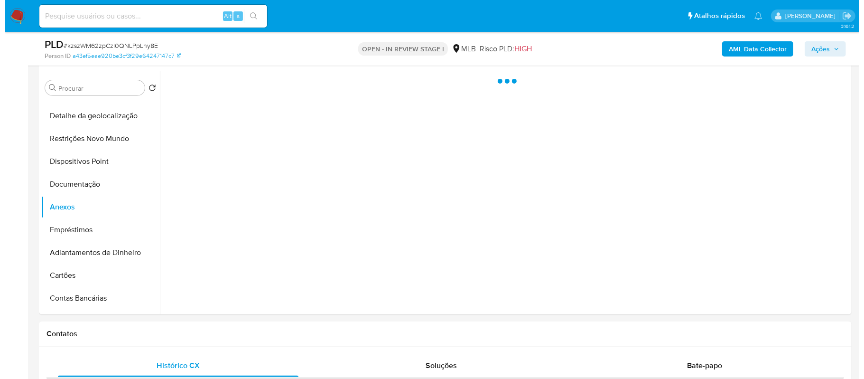
scroll to position [0, 0]
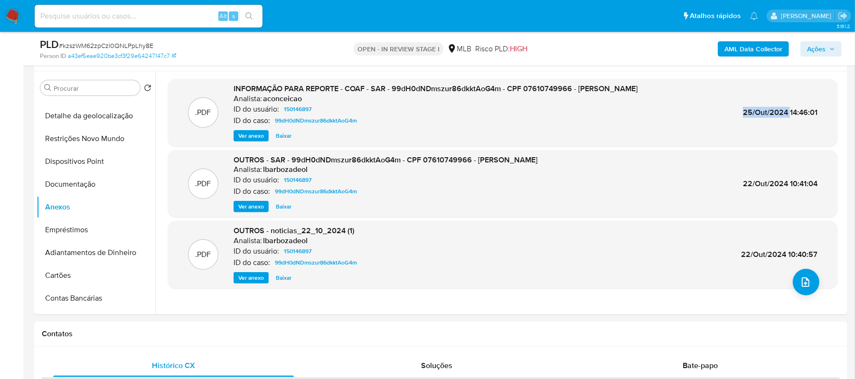
drag, startPoint x: 737, startPoint y: 118, endPoint x: 786, endPoint y: 114, distance: 49.0
click at [786, 114] on div ".PDF INFORMAÇÃO PARA REPORTE - COAF - SAR - 99dH0dNDmszur86dkktAoG4m - CPF 0761…" at bounding box center [503, 113] width 660 height 58
copy span "25/Out/2024"
click at [238, 133] on span "Ver anexo" at bounding box center [251, 135] width 26 height 9
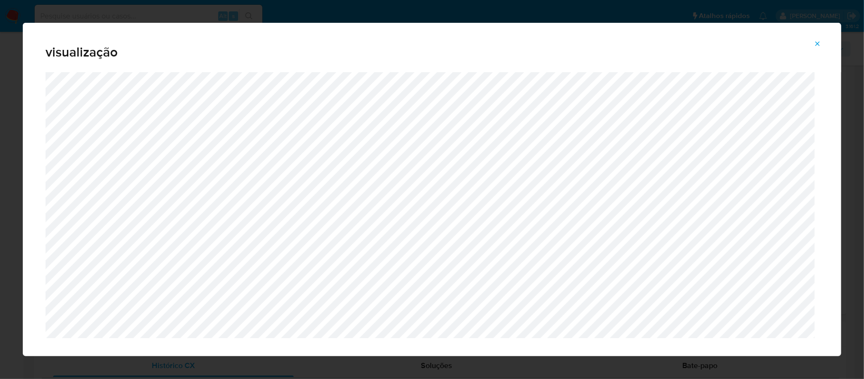
click at [822, 44] on button "Attachment preview" at bounding box center [817, 43] width 21 height 15
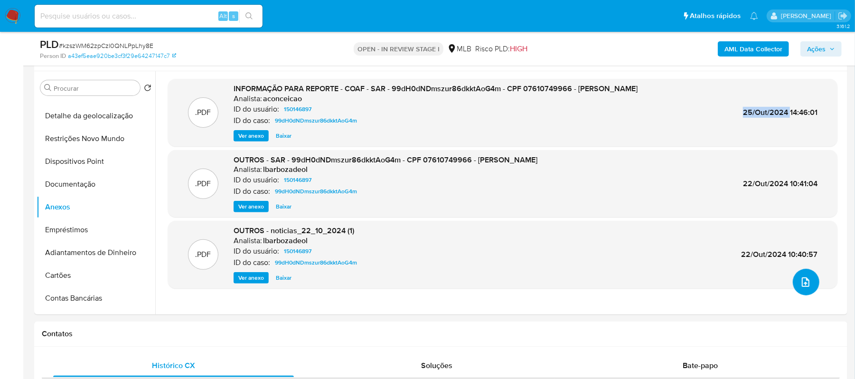
click at [802, 279] on icon "upload-file" at bounding box center [805, 281] width 11 height 11
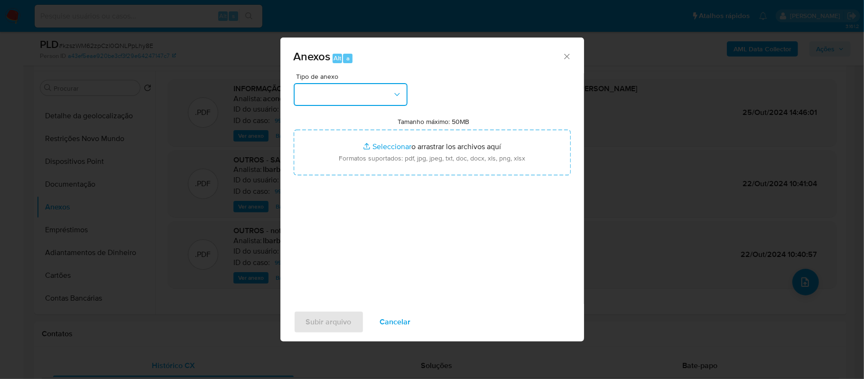
click at [384, 94] on button "button" at bounding box center [351, 94] width 114 height 23
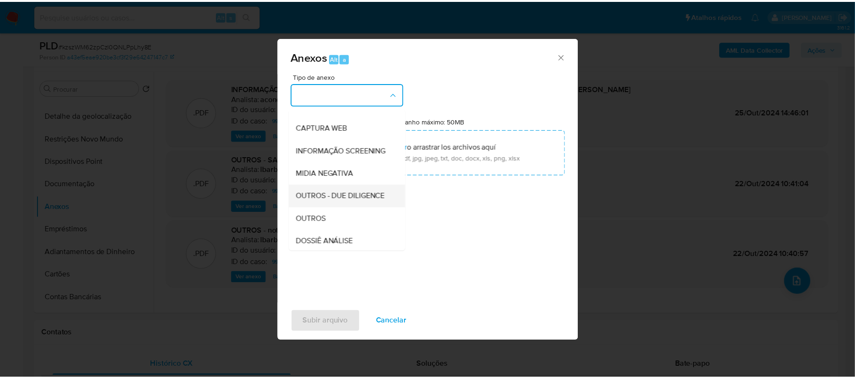
scroll to position [63, 0]
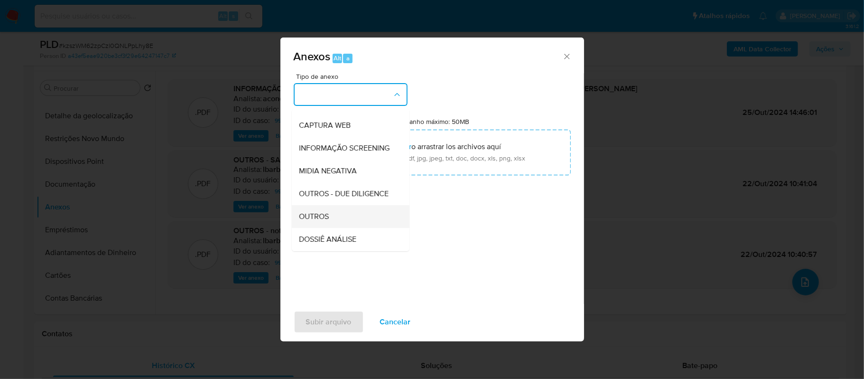
click at [318, 221] on span "OUTROS" at bounding box center [315, 216] width 30 height 9
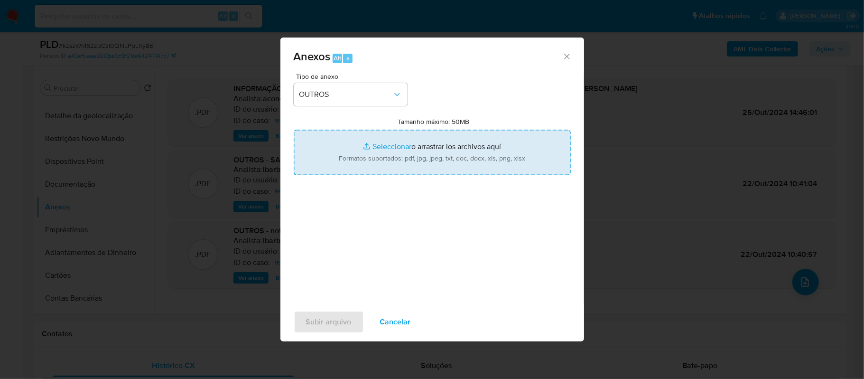
click at [382, 143] on input "Tamanho máximo: 50MB Seleccionar archivos" at bounding box center [432, 153] width 277 height 46
click at [403, 147] on input "Tamanho máximo: 50MB Seleccionar archivos" at bounding box center [432, 153] width 277 height 46
type input "C:\fakepath\2oSAR - xxxx - CPF 07610749966 - ISRAEL ANGELO FINARDI.pdf"
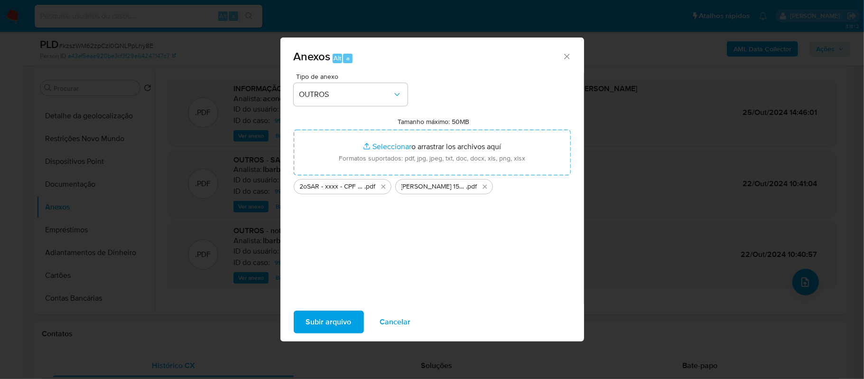
click at [340, 318] on span "Subir arquivo" at bounding box center [329, 321] width 46 height 21
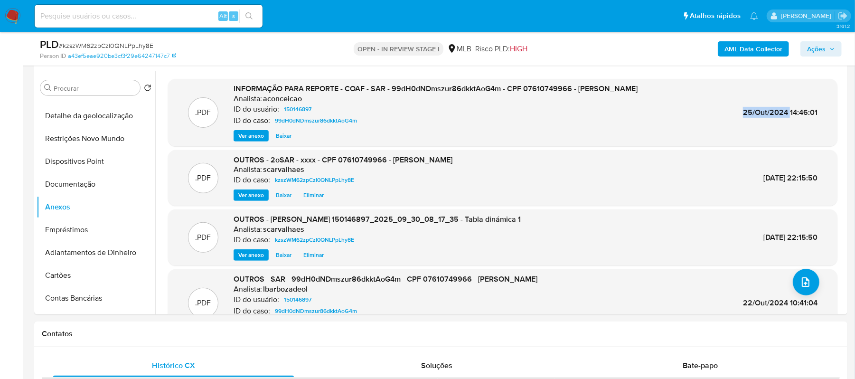
click at [816, 52] on span "Ações" at bounding box center [816, 48] width 19 height 15
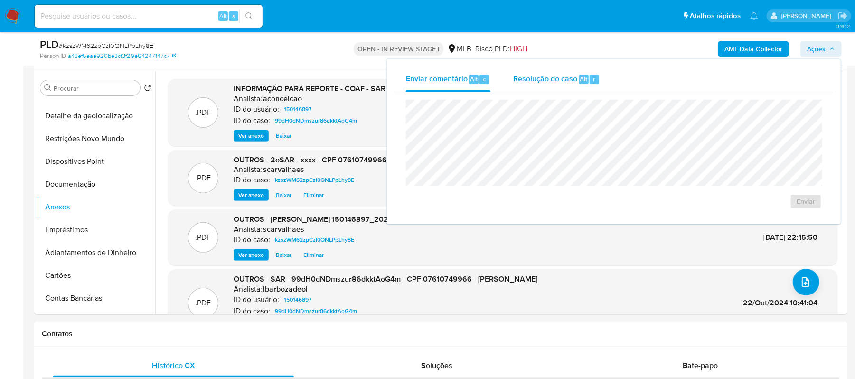
click at [559, 77] on span "Resolução do caso" at bounding box center [545, 78] width 64 height 11
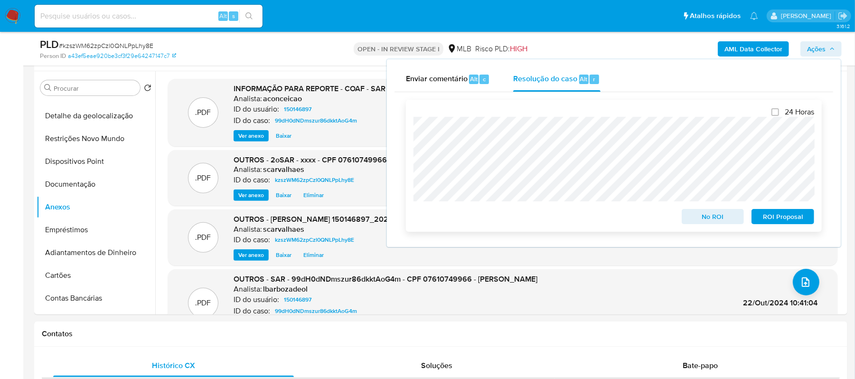
click at [768, 217] on span "ROI Proposal" at bounding box center [782, 216] width 49 height 13
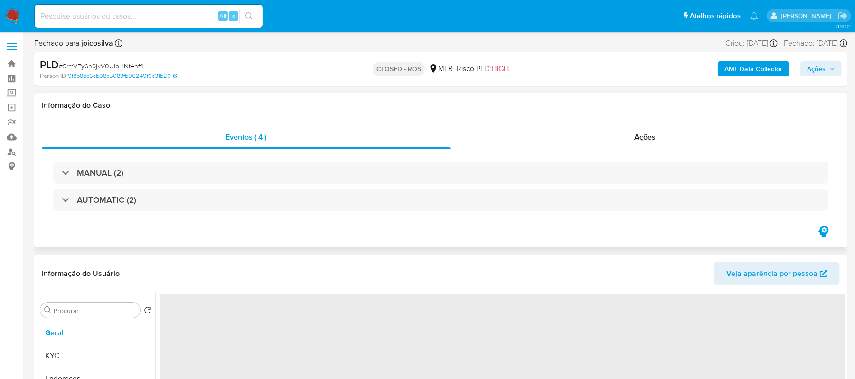
select select "10"
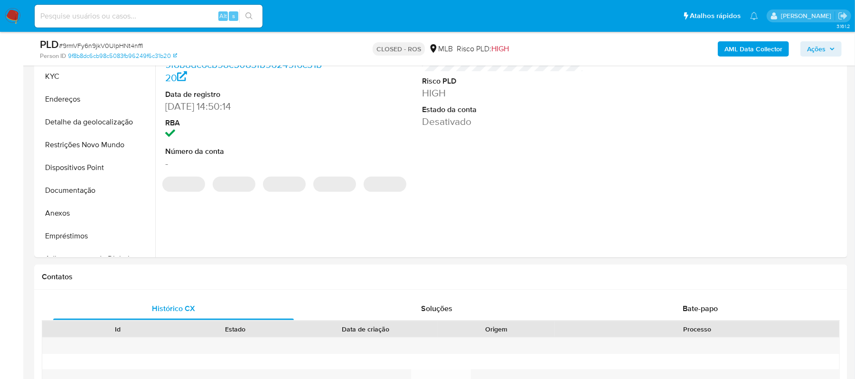
scroll to position [253, 0]
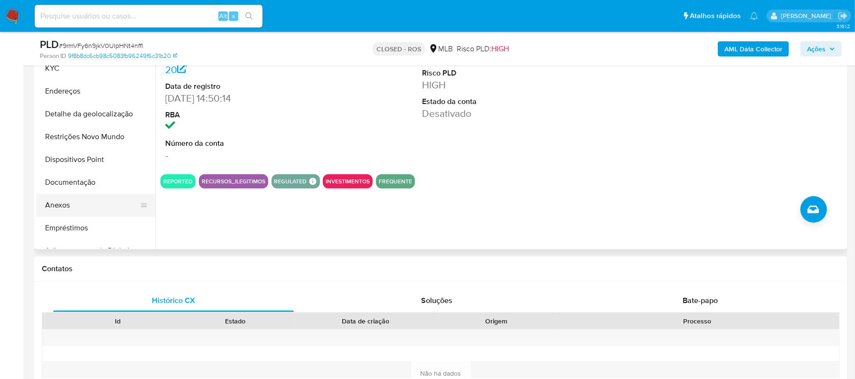
click at [52, 208] on button "Anexos" at bounding box center [92, 205] width 111 height 23
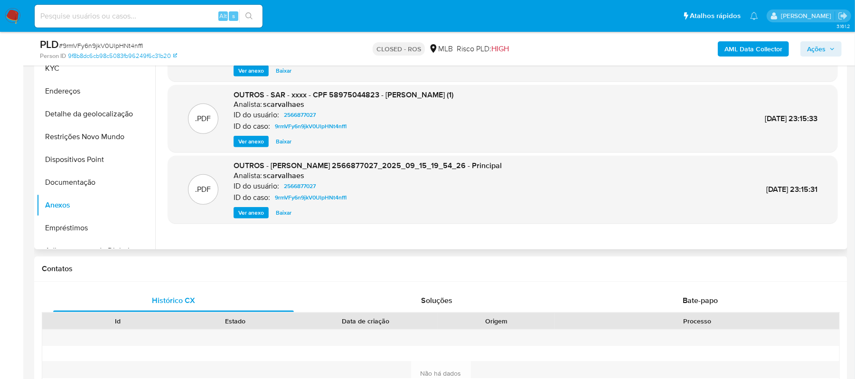
scroll to position [190, 0]
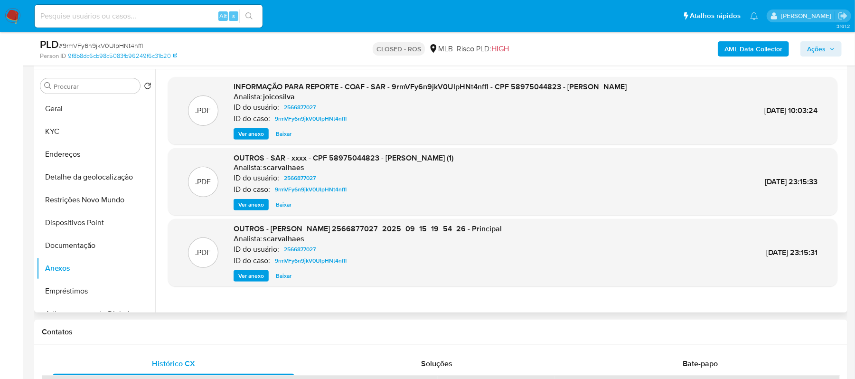
click at [253, 132] on span "Ver anexo" at bounding box center [251, 133] width 26 height 9
click at [253, 132] on div "Ver anexo Ver anexo Baixar" at bounding box center [430, 133] width 393 height 11
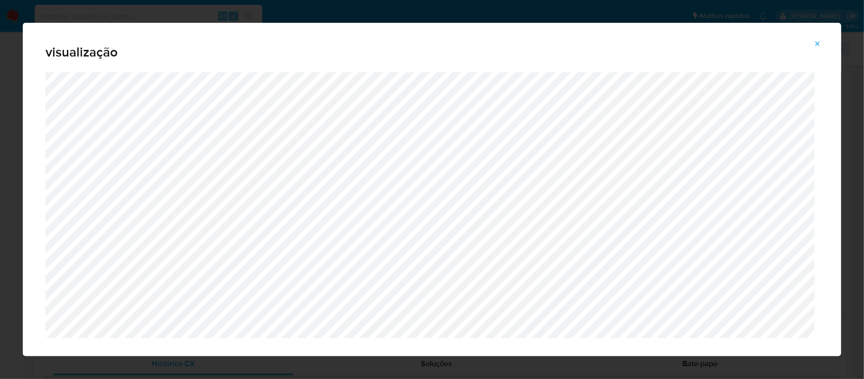
click at [819, 44] on icon "Attachment preview" at bounding box center [818, 44] width 8 height 8
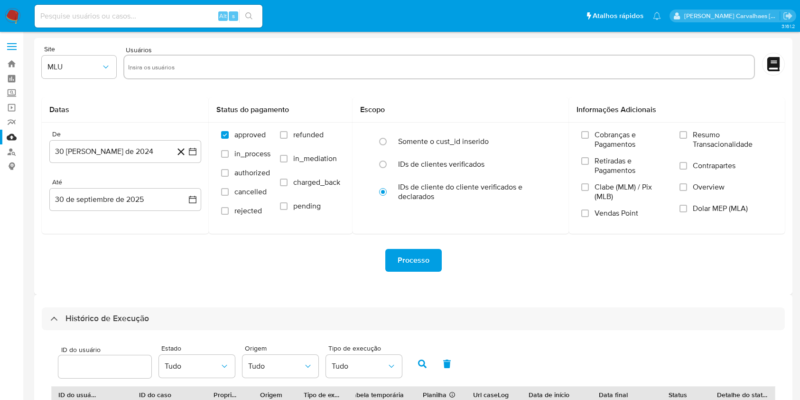
select select "10"
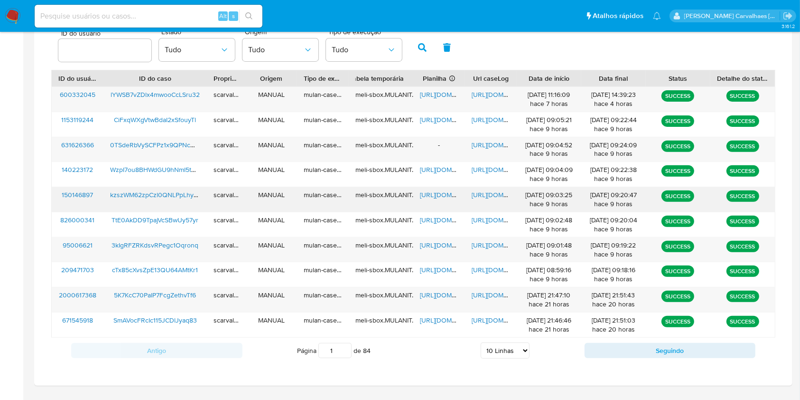
click at [444, 193] on span "[URL][DOMAIN_NAME]" at bounding box center [453, 194] width 66 height 9
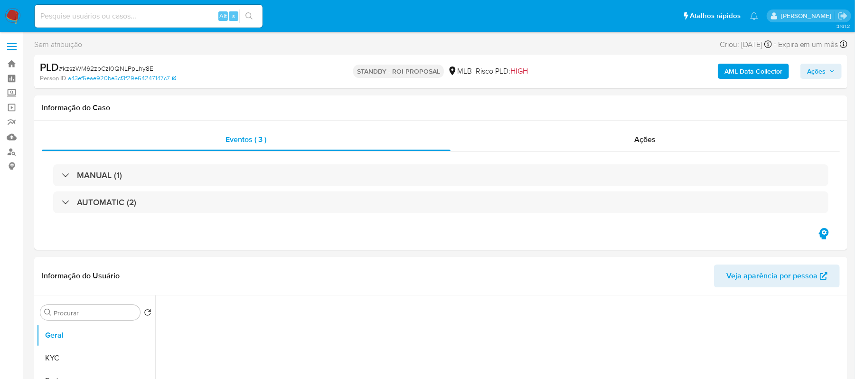
select select "10"
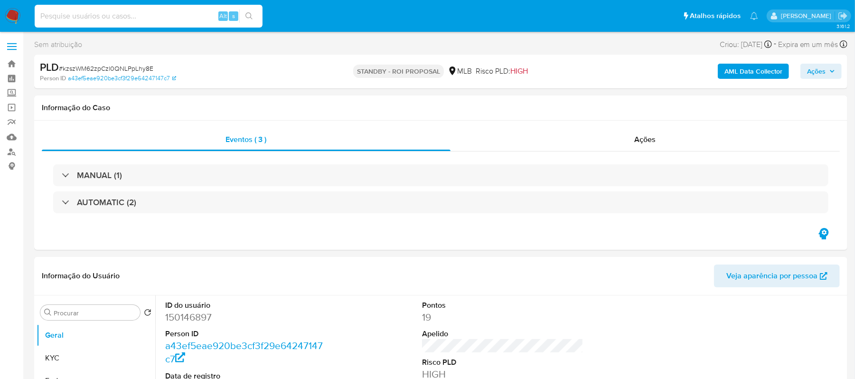
click at [94, 10] on input at bounding box center [149, 16] width 228 height 12
paste input "WzpI7ou8BHWdGU9hNmI5tMxE"
type input "WzpI7ou8BHWdGU9hNmI5tMxE"
click at [247, 11] on button "search-icon" at bounding box center [248, 15] width 19 height 13
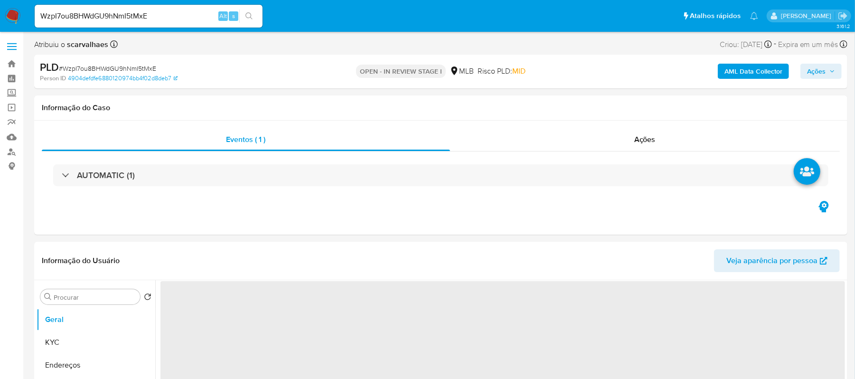
select select "10"
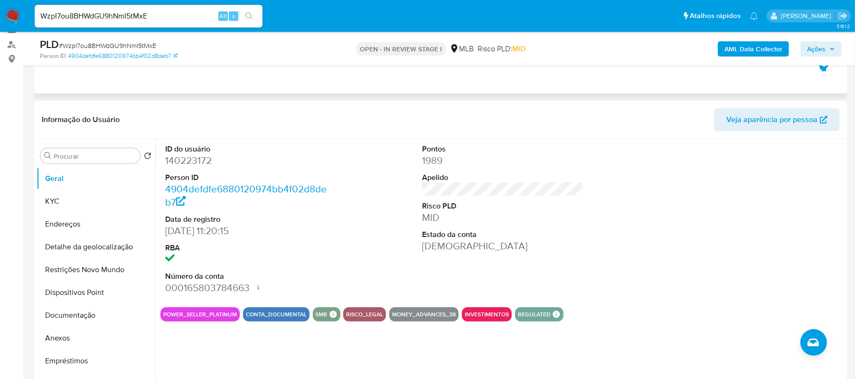
scroll to position [126, 0]
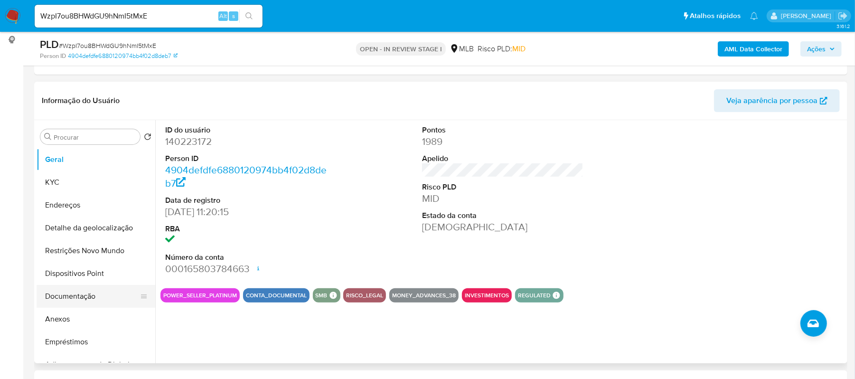
click at [88, 294] on button "Documentação" at bounding box center [92, 296] width 111 height 23
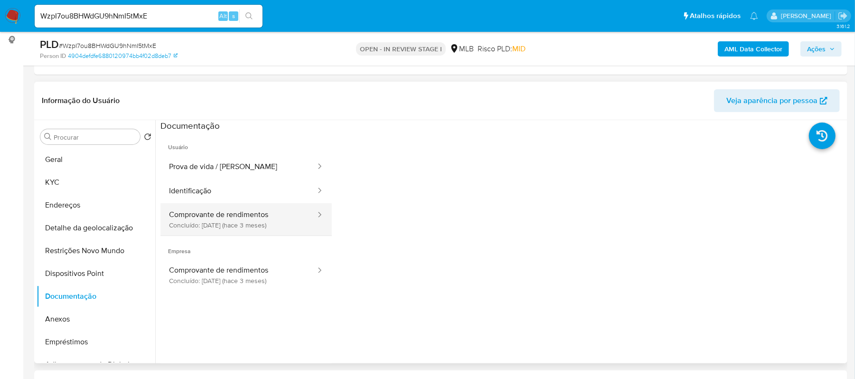
click at [251, 221] on button "Comprovante de rendimentos Concluído: 23/06/2025 (hace 3 meses)" at bounding box center [238, 219] width 156 height 32
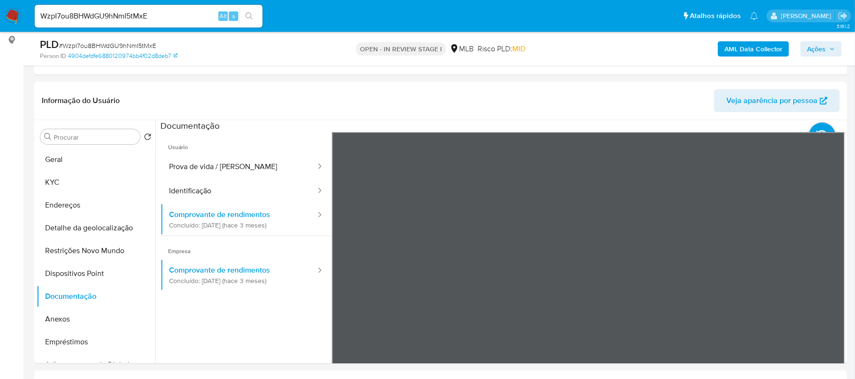
click at [190, 198] on button "Identificação" at bounding box center [238, 191] width 156 height 24
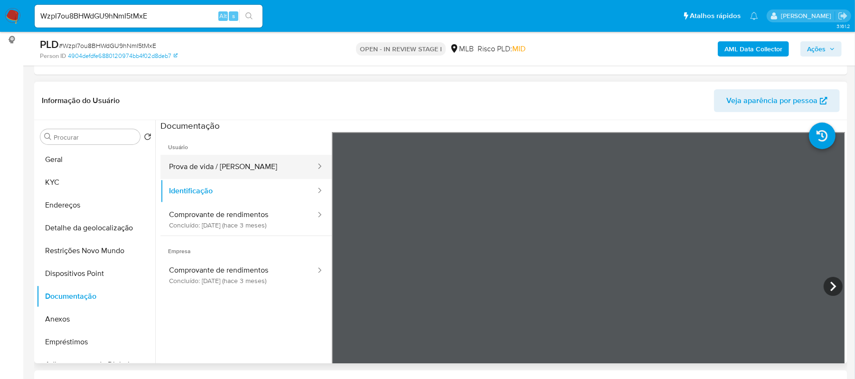
click at [229, 166] on button "Prova de vida / Selfie" at bounding box center [238, 167] width 156 height 24
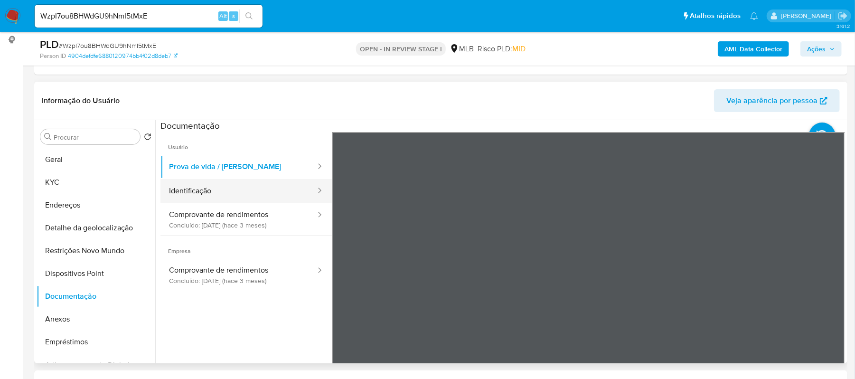
click at [234, 196] on button "Identificação" at bounding box center [238, 191] width 156 height 24
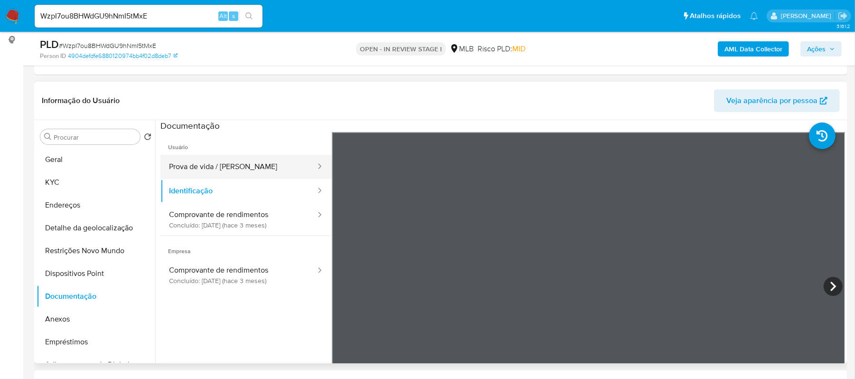
click at [222, 170] on button "Prova de vida / Selfie" at bounding box center [238, 167] width 156 height 24
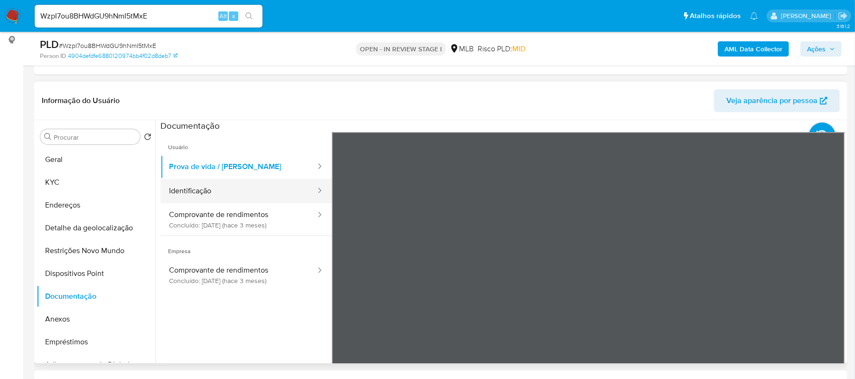
click at [219, 192] on button "Identificação" at bounding box center [238, 191] width 156 height 24
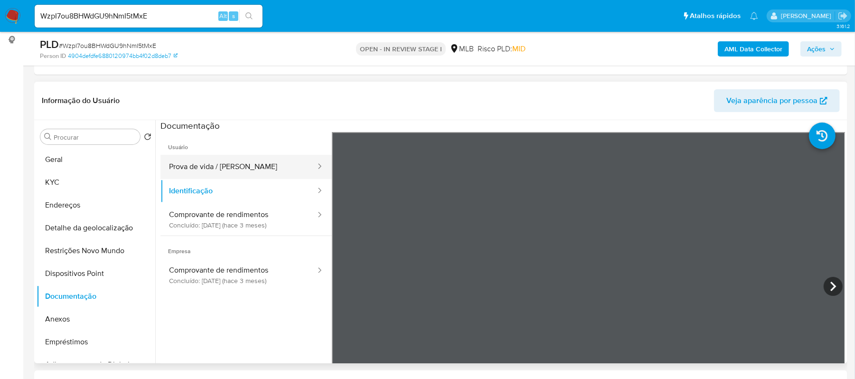
click at [223, 166] on button "Prova de vida / Selfie" at bounding box center [238, 167] width 156 height 24
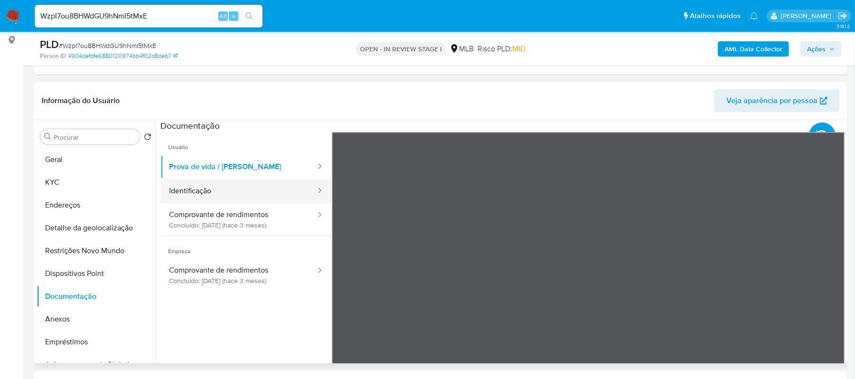
click at [217, 190] on button "Identificação" at bounding box center [238, 191] width 156 height 24
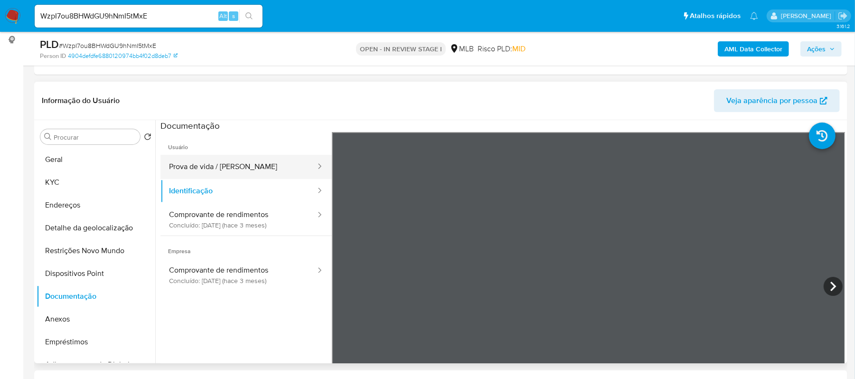
click at [217, 172] on button "Prova de vida / Selfie" at bounding box center [238, 167] width 156 height 24
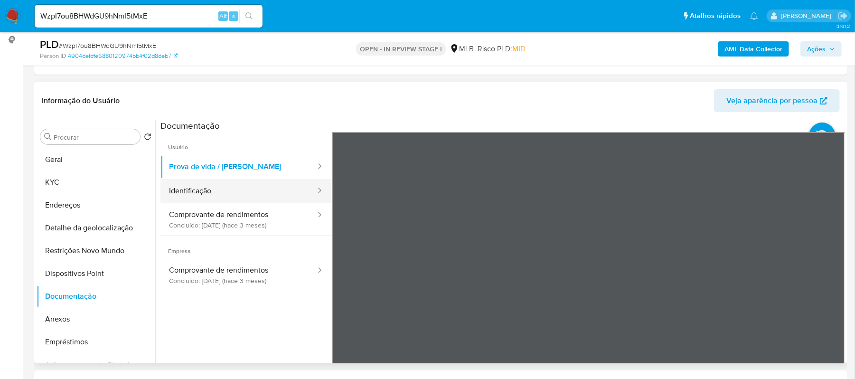
click at [234, 190] on button "Identificação" at bounding box center [238, 191] width 156 height 24
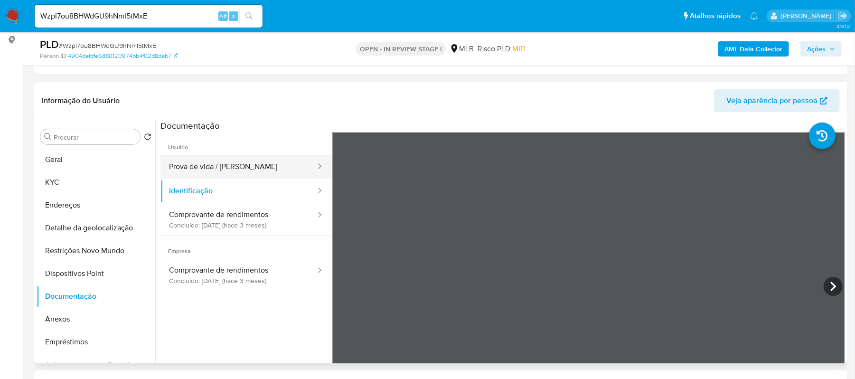
click at [204, 166] on button "Prova de vida / Selfie" at bounding box center [238, 167] width 156 height 24
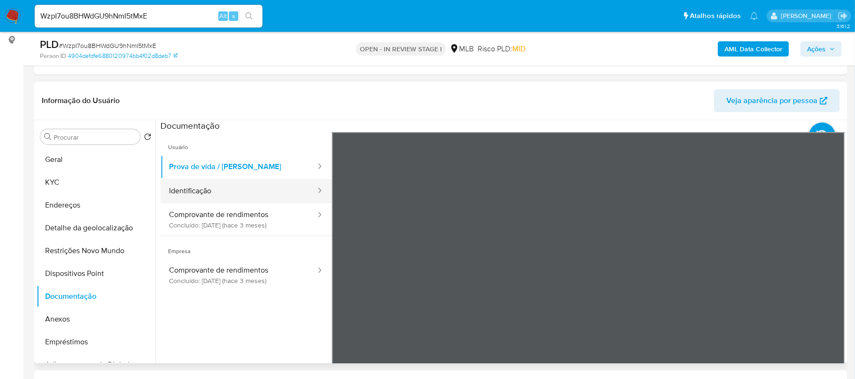
click at [204, 182] on button "Identificação" at bounding box center [238, 191] width 156 height 24
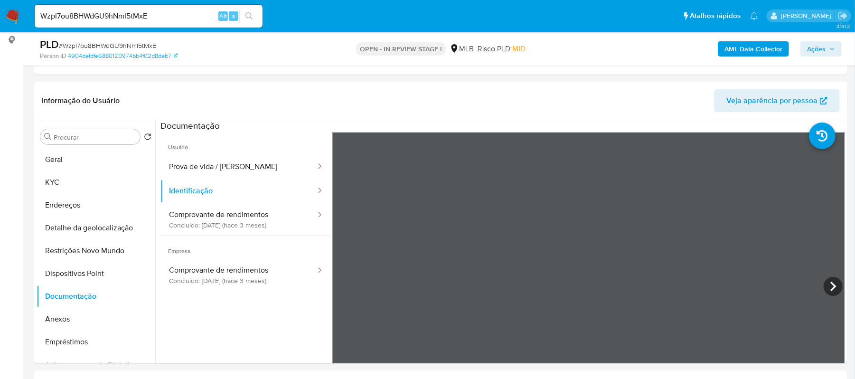
click at [87, 160] on button "Geral" at bounding box center [96, 159] width 119 height 23
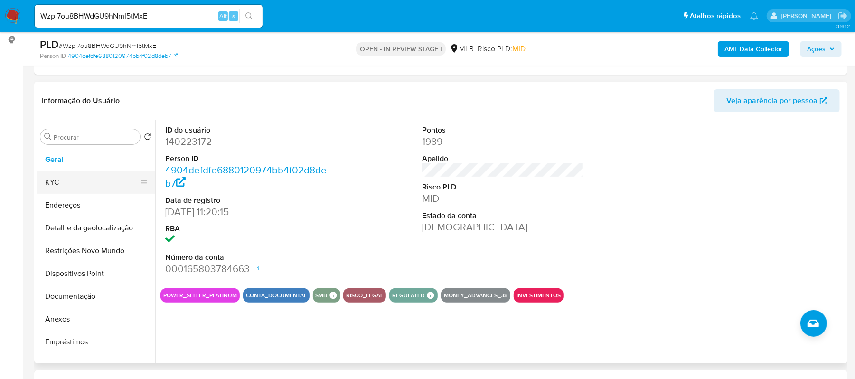
click at [65, 181] on button "KYC" at bounding box center [92, 182] width 111 height 23
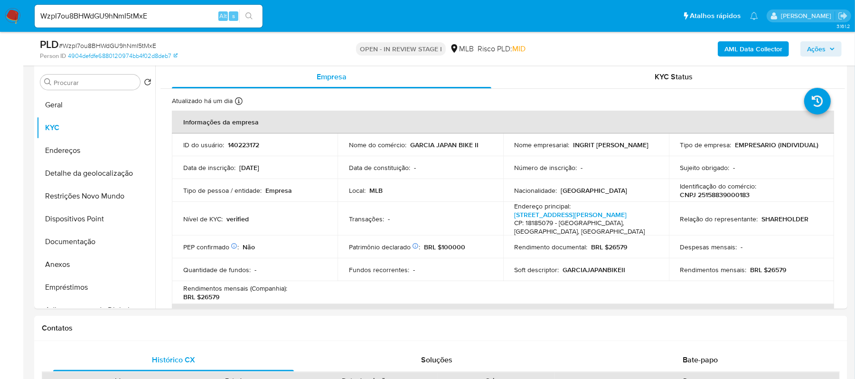
scroll to position [205, 0]
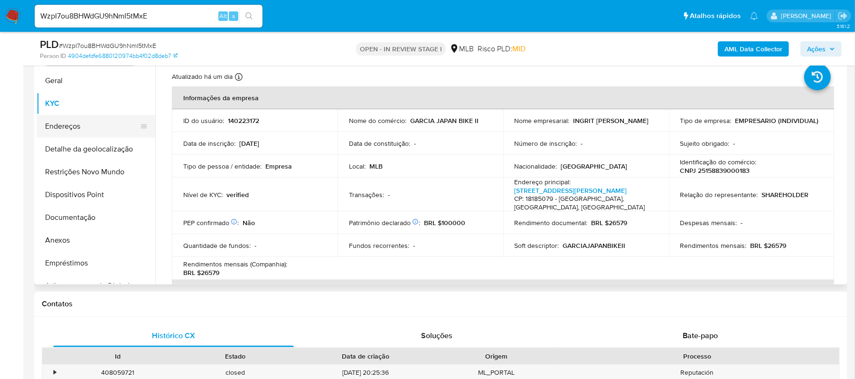
drag, startPoint x: 72, startPoint y: 124, endPoint x: 94, endPoint y: 128, distance: 21.7
click at [72, 124] on button "Endereços" at bounding box center [92, 126] width 111 height 23
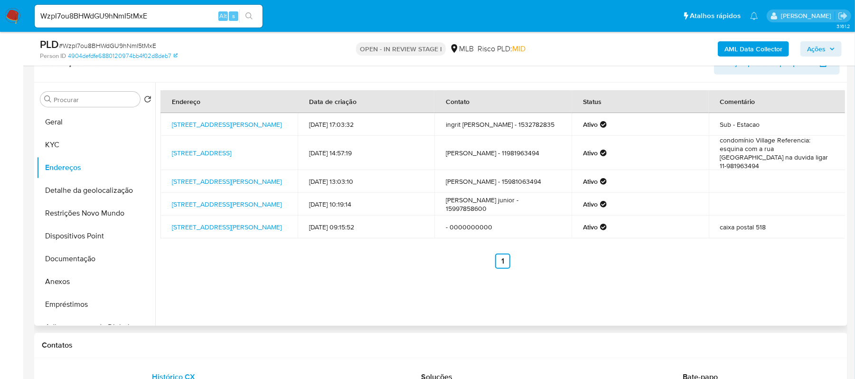
scroll to position [141, 0]
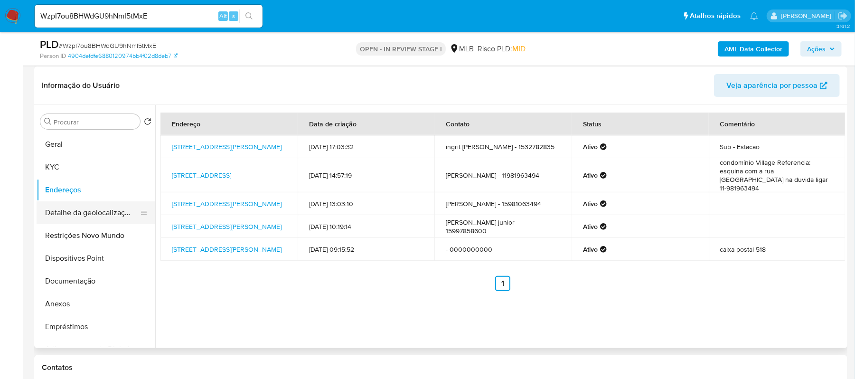
drag, startPoint x: 101, startPoint y: 211, endPoint x: 133, endPoint y: 215, distance: 32.6
click at [101, 211] on button "Detalhe da geolocalização" at bounding box center [92, 212] width 111 height 23
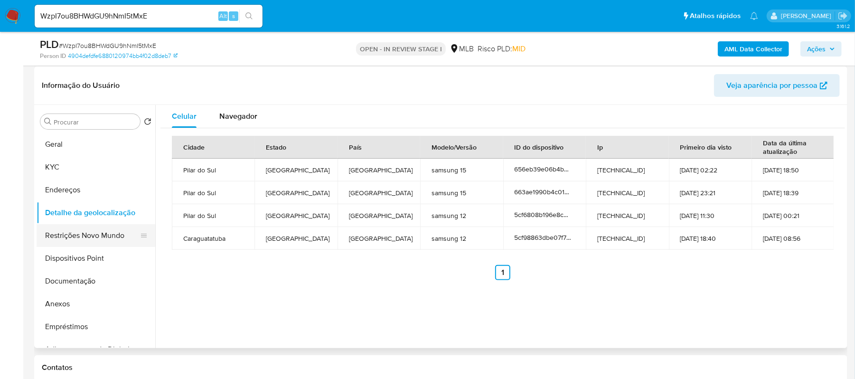
click at [106, 233] on button "Restrições Novo Mundo" at bounding box center [92, 235] width 111 height 23
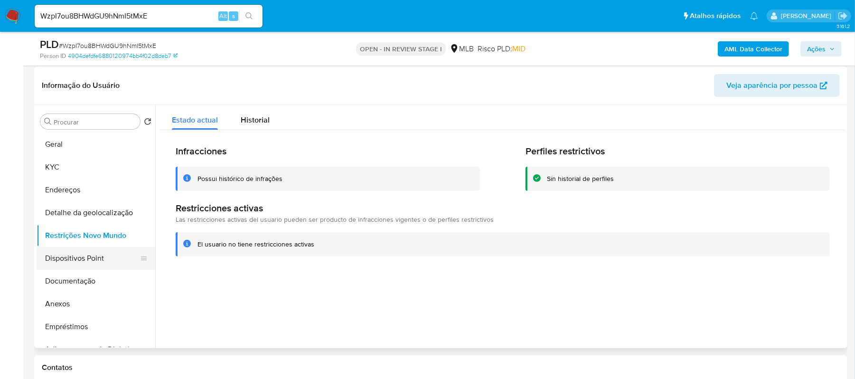
click at [74, 260] on button "Dispositivos Point" at bounding box center [92, 258] width 111 height 23
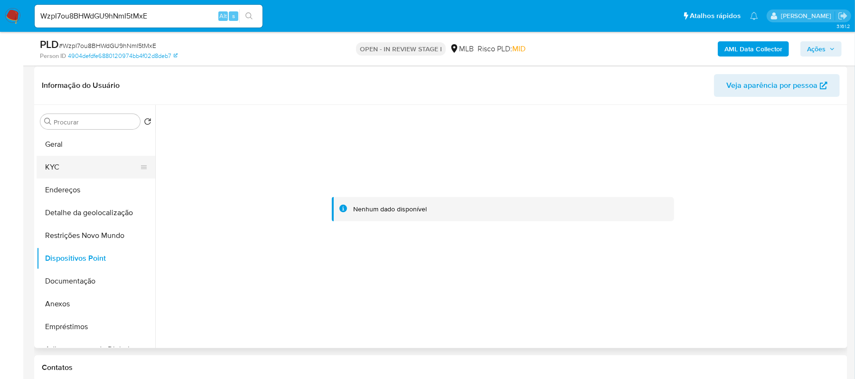
click at [79, 160] on button "KYC" at bounding box center [92, 167] width 111 height 23
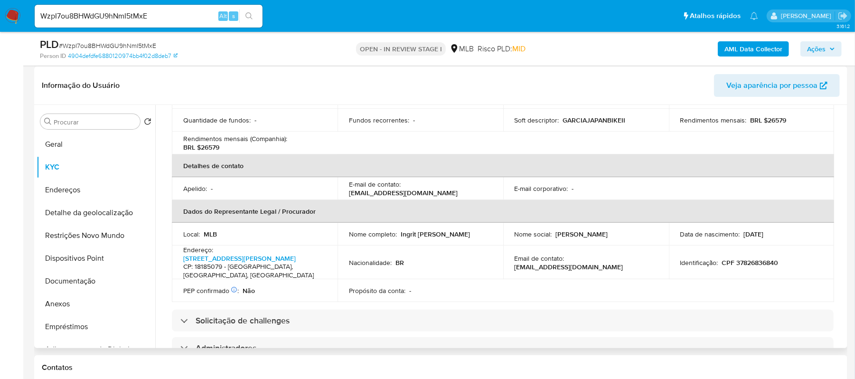
scroll to position [190, 0]
click at [284, 253] on link "Rua Amador Bueno Pereira 172, Centro" at bounding box center [239, 257] width 112 height 9
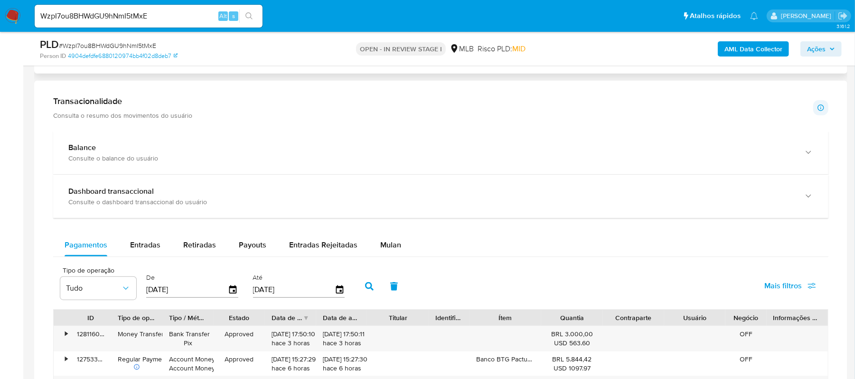
scroll to position [711, 0]
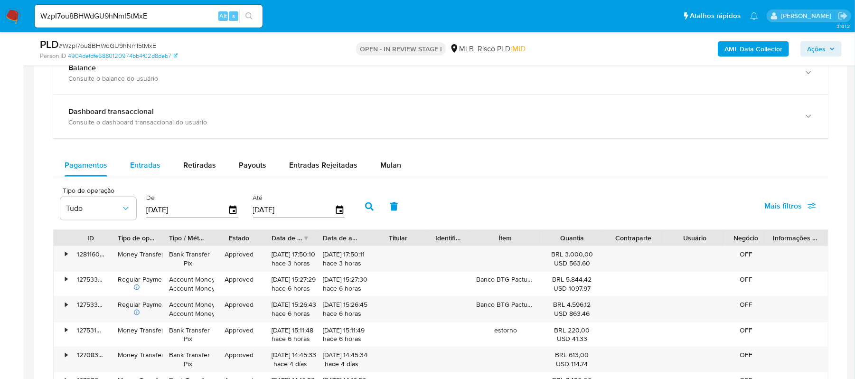
click at [160, 171] on button "Entradas" at bounding box center [145, 165] width 53 height 23
select select "10"
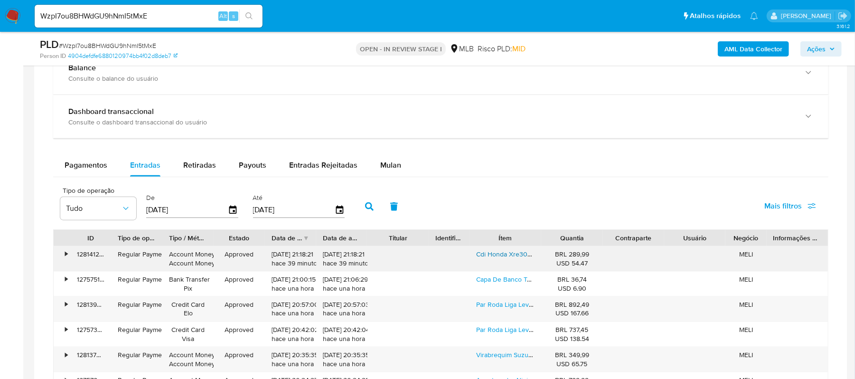
click at [487, 257] on link "Cdi Honda Xre300 Flex Ano 2013 - 2014 - 2015 Gjb" at bounding box center [558, 253] width 164 height 9
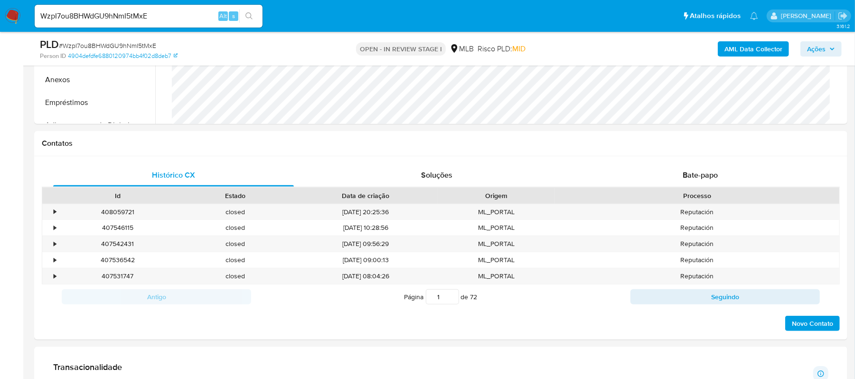
scroll to position [205, 0]
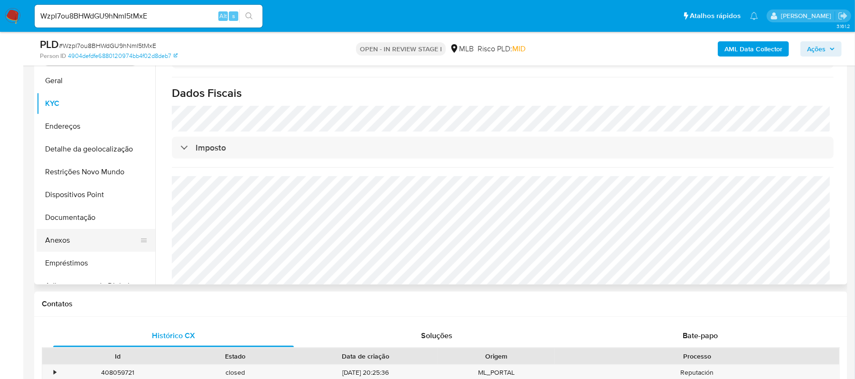
click at [76, 238] on button "Anexos" at bounding box center [92, 240] width 111 height 23
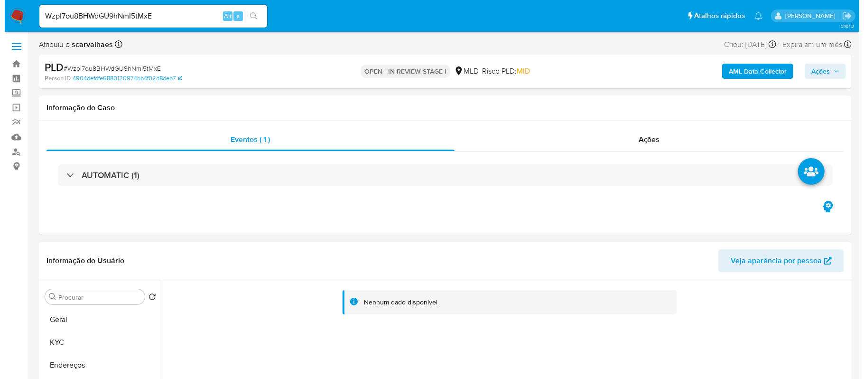
scroll to position [126, 0]
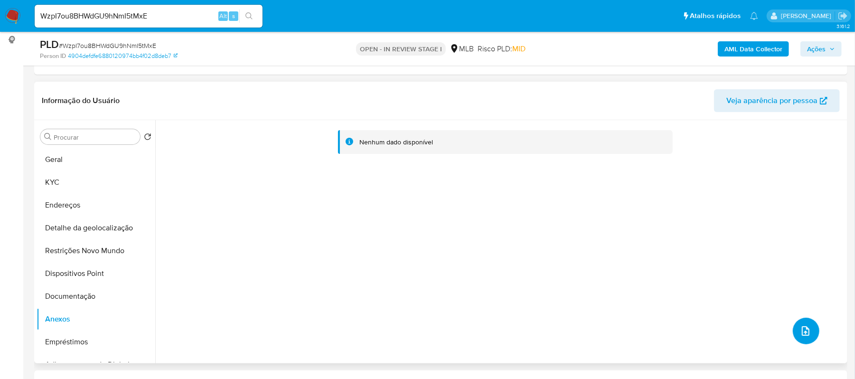
click at [794, 331] on button "upload-file" at bounding box center [806, 331] width 27 height 27
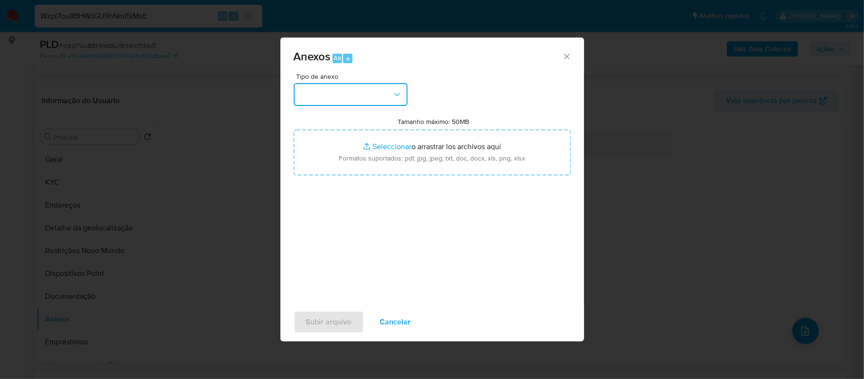
click at [396, 90] on icon "button" at bounding box center [397, 94] width 9 height 9
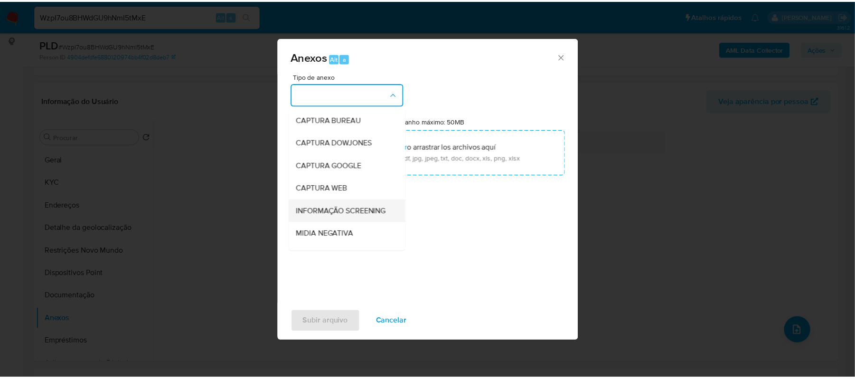
scroll to position [63, 0]
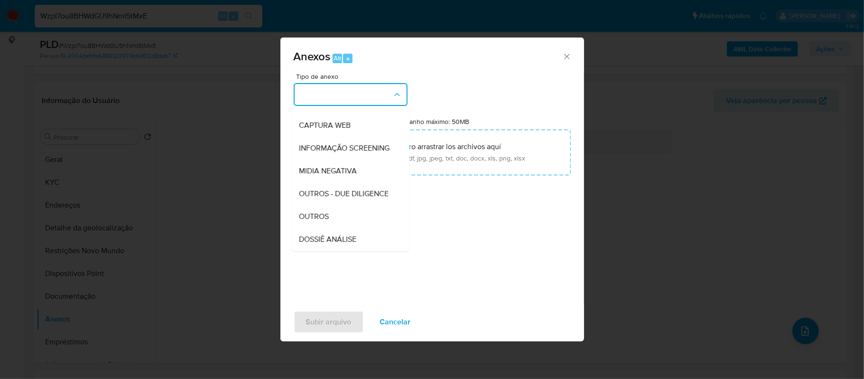
click at [311, 221] on span "OUTROS" at bounding box center [315, 216] width 30 height 9
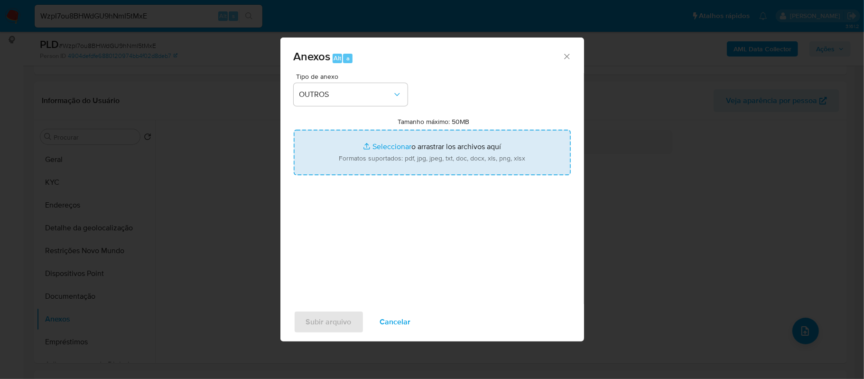
click at [392, 146] on input "Tamanho máximo: 50MB Seleccionar archivos" at bounding box center [432, 153] width 277 height 46
click at [386, 149] on input "Tamanho máximo: 50MB Seleccionar archivos" at bounding box center [432, 153] width 277 height 46
type input "C:\fakepath\SAR - XXXX - CNPJ 25158839000183 - INGRIT FRANCIANE RODRIGUES GARCI…"
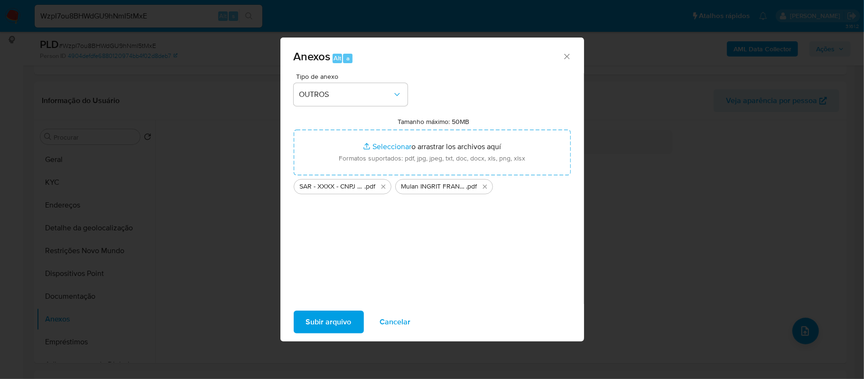
click at [323, 321] on span "Subir arquivo" at bounding box center [329, 321] width 46 height 21
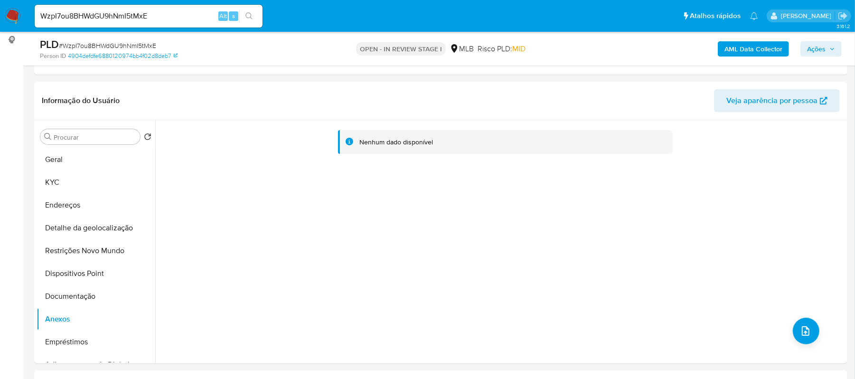
click at [823, 48] on span "Ações" at bounding box center [816, 48] width 19 height 15
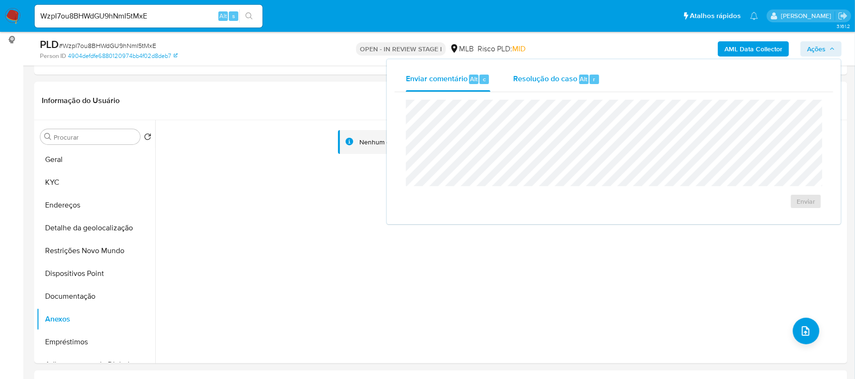
click at [553, 78] on span "Resolução do caso" at bounding box center [545, 78] width 64 height 11
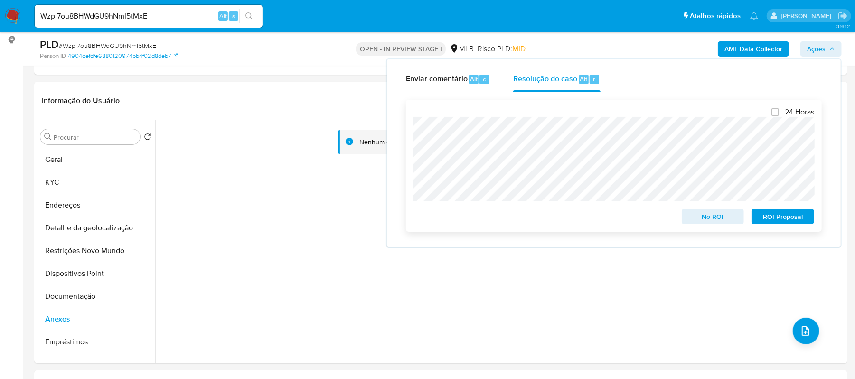
click at [785, 221] on span "ROI Proposal" at bounding box center [782, 216] width 49 height 13
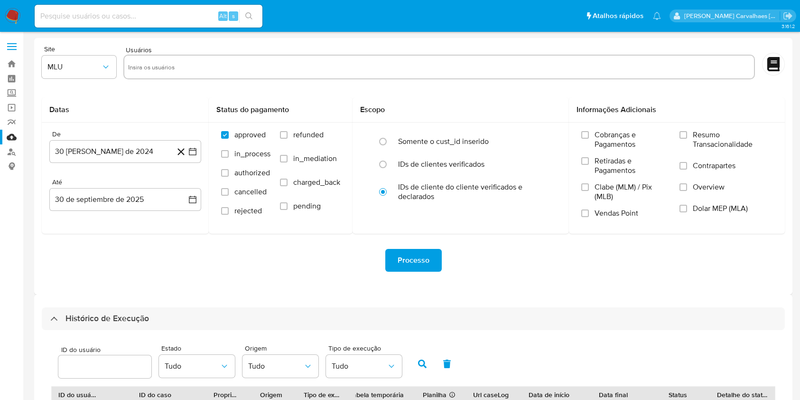
select select "10"
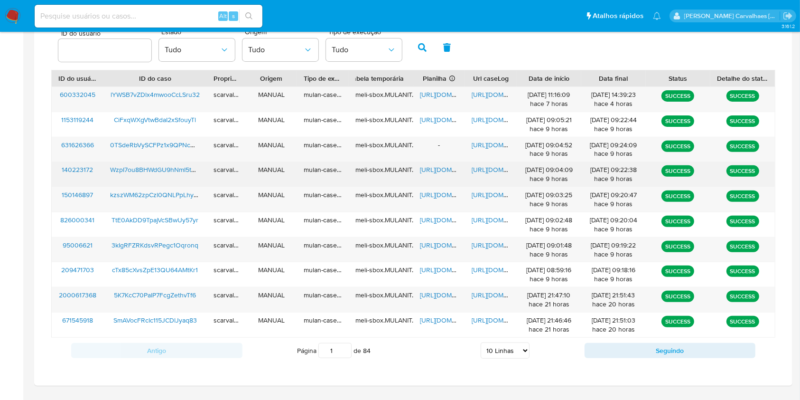
click at [496, 169] on span "[URL][DOMAIN_NAME]" at bounding box center [505, 169] width 66 height 9
click at [438, 172] on span "[URL][DOMAIN_NAME]" at bounding box center [453, 169] width 66 height 9
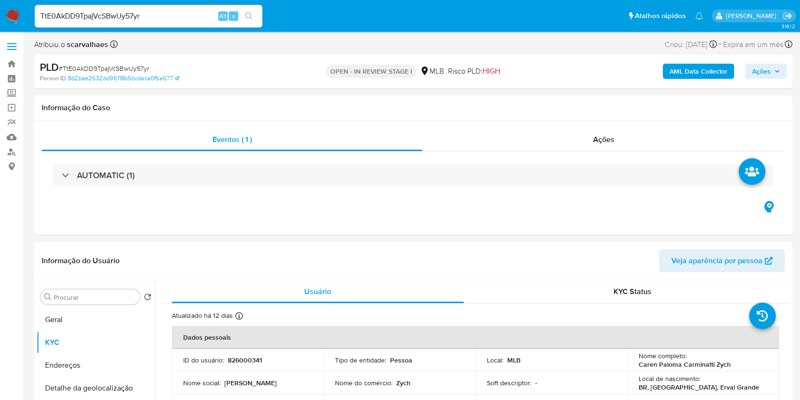
select select "10"
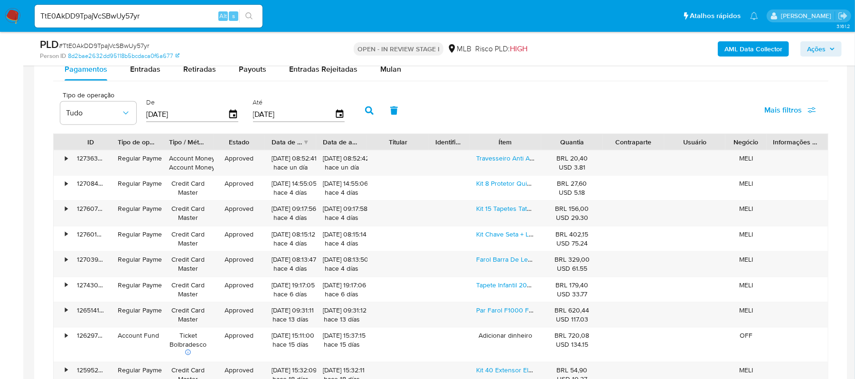
scroll to position [759, 0]
click at [506, 162] on link "Travesseiro Anti Alergico P/ Bebe 30x40 Travesseiro Infantil" at bounding box center [564, 156] width 177 height 9
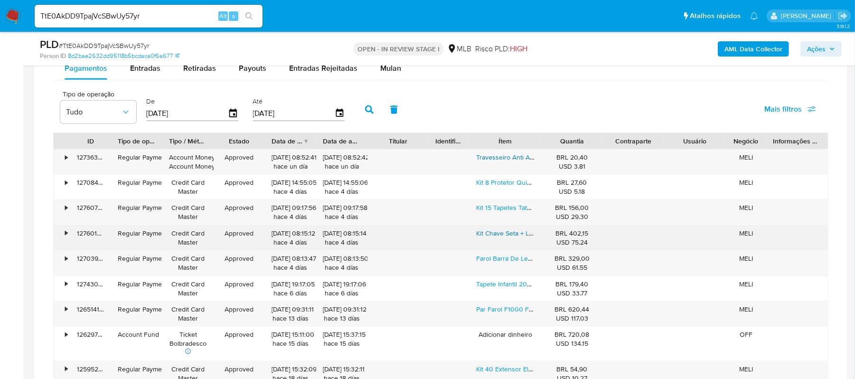
click at [488, 238] on link "Kit Chave Seta + Limpador F1000 1989 1990 1991 1992 Ospina" at bounding box center [567, 232] width 182 height 9
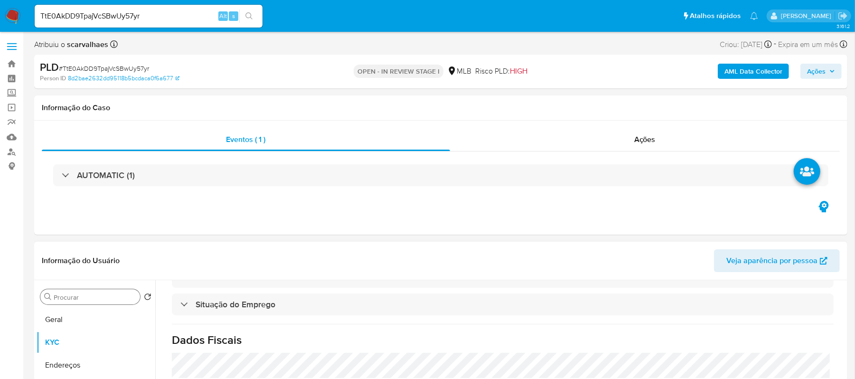
scroll to position [126, 0]
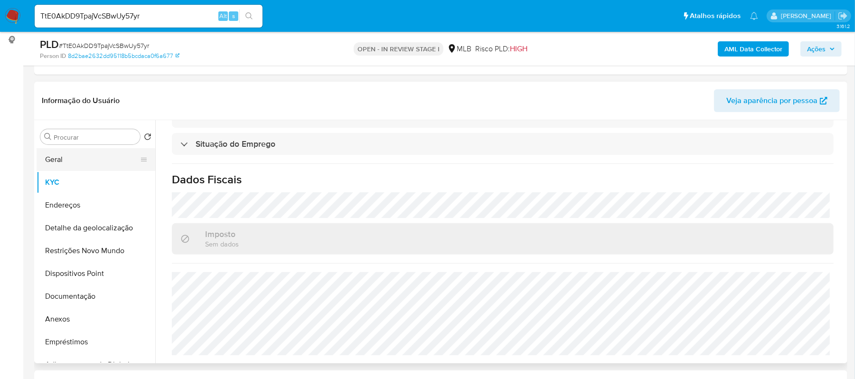
click at [64, 156] on button "Geral" at bounding box center [92, 159] width 111 height 23
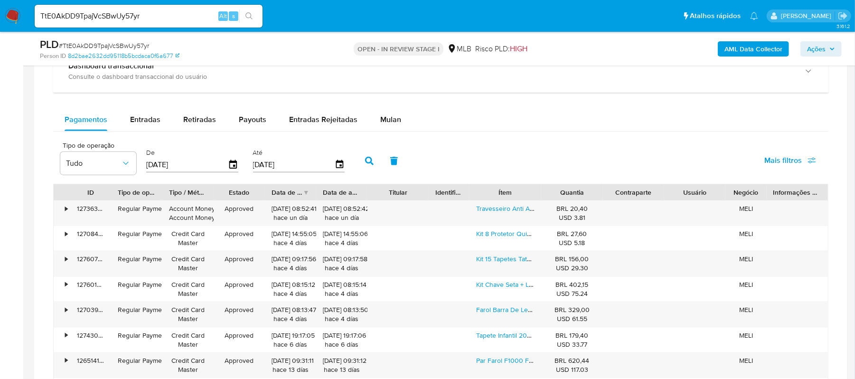
scroll to position [823, 0]
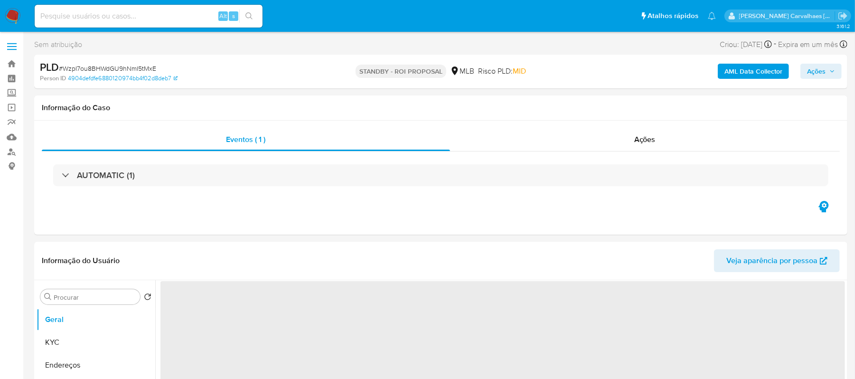
select select "10"
